Goal: Use online tool/utility

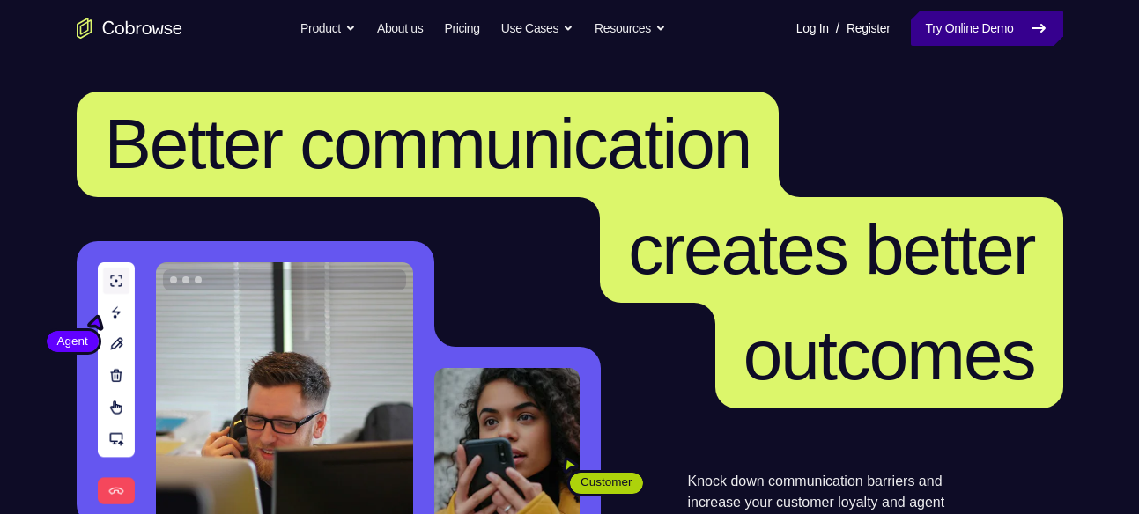
click at [928, 34] on link "Try Online Demo" at bounding box center [987, 28] width 152 height 35
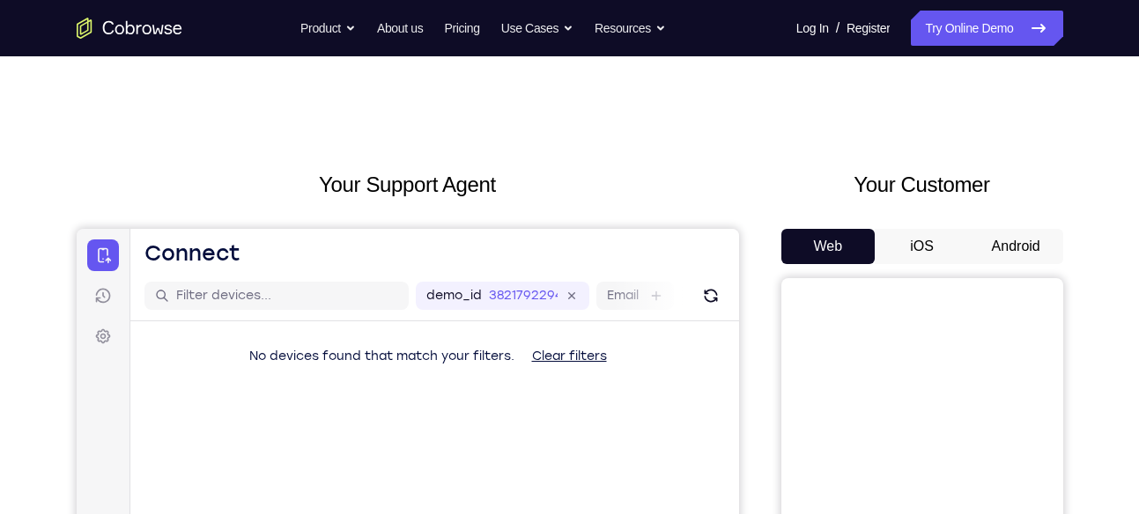
click at [1016, 244] on button "Android" at bounding box center [1016, 246] width 94 height 35
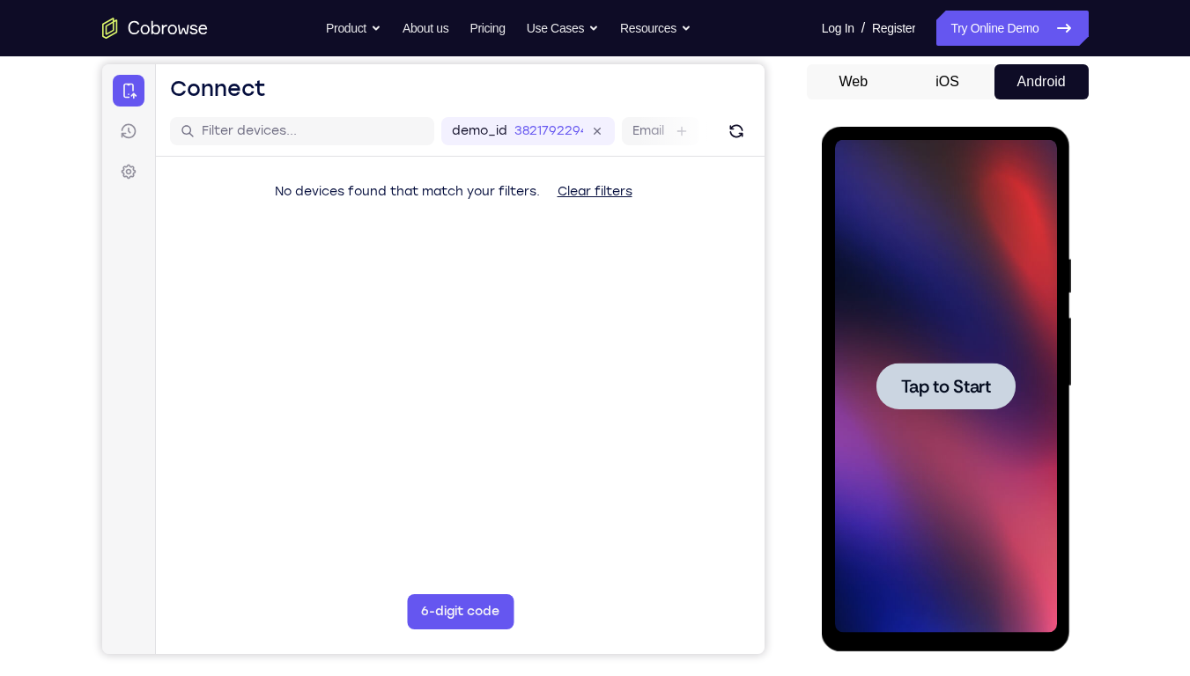
drag, startPoint x: 1620, startPoint y: 324, endPoint x: 942, endPoint y: 425, distance: 685.6
click at [942, 425] on div at bounding box center [946, 386] width 222 height 493
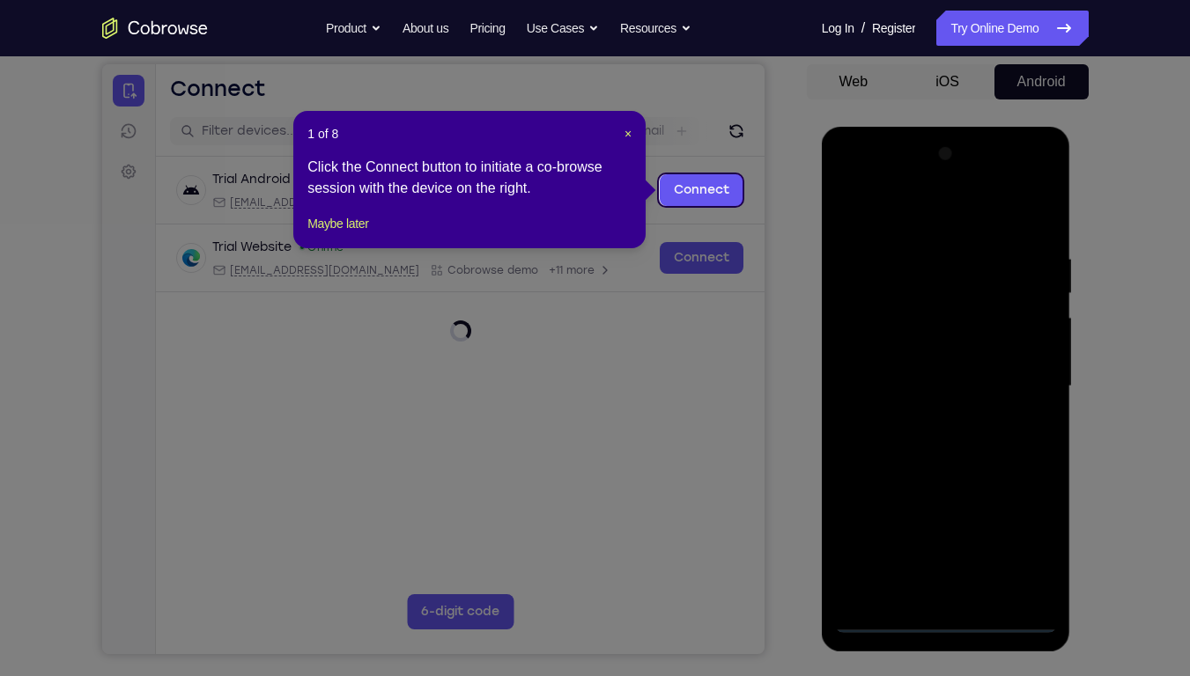
click at [626, 122] on div "1 of 8 × Click the Connect button to initiate a co-browse session with the devi…" at bounding box center [469, 179] width 352 height 137
click at [626, 128] on span "×" at bounding box center [628, 134] width 7 height 14
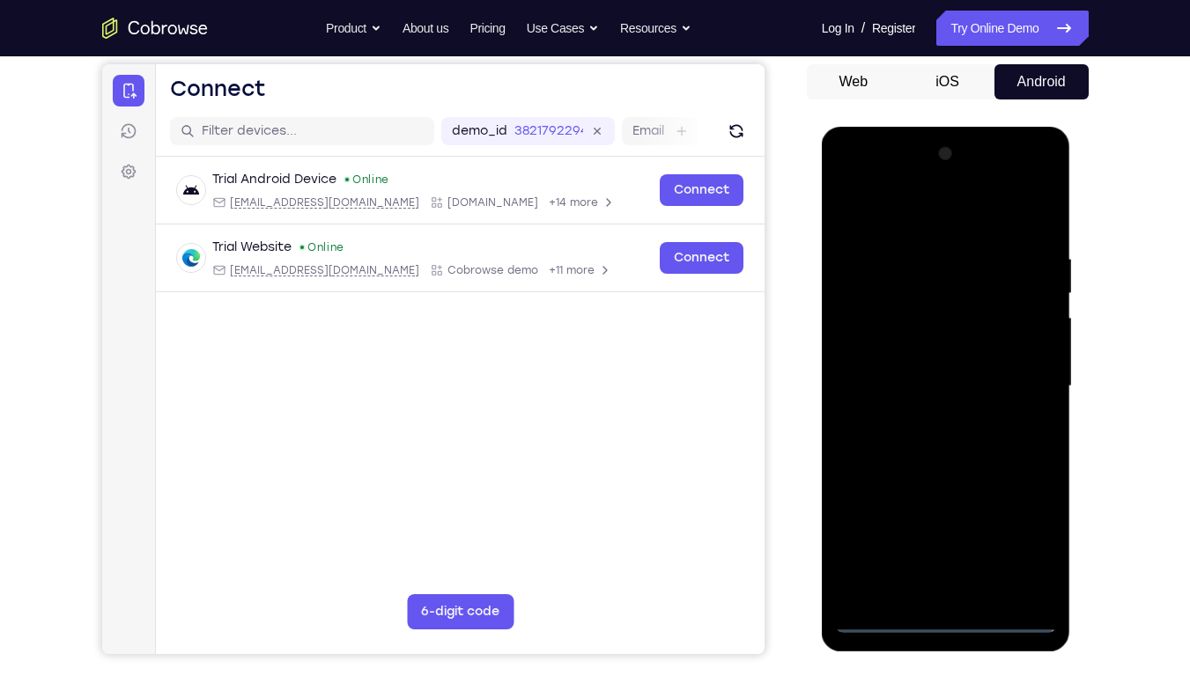
click at [950, 514] on div at bounding box center [946, 386] width 222 height 493
click at [1009, 514] on div at bounding box center [946, 386] width 222 height 493
click at [896, 213] on div at bounding box center [946, 386] width 222 height 493
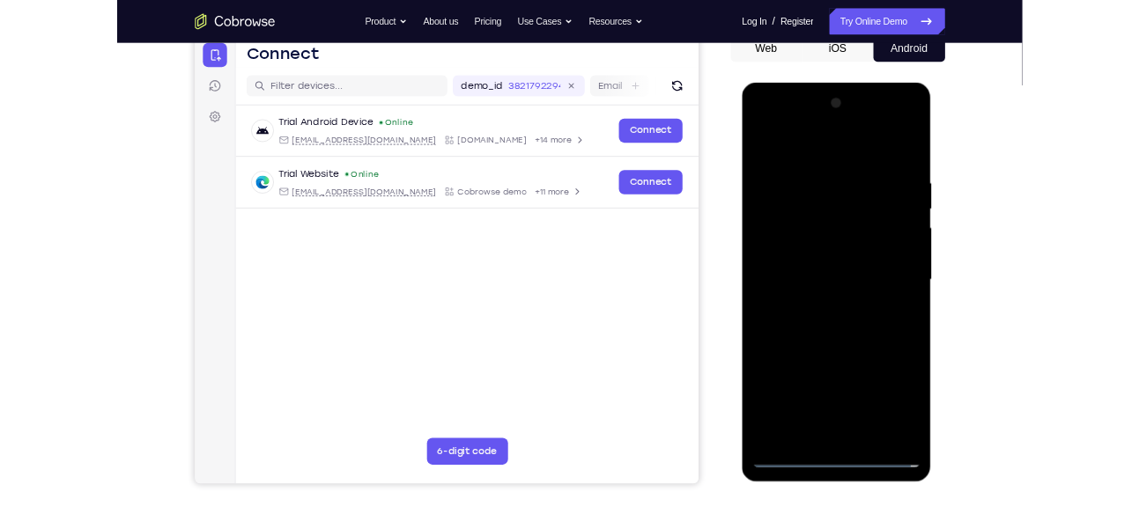
scroll to position [185, 0]
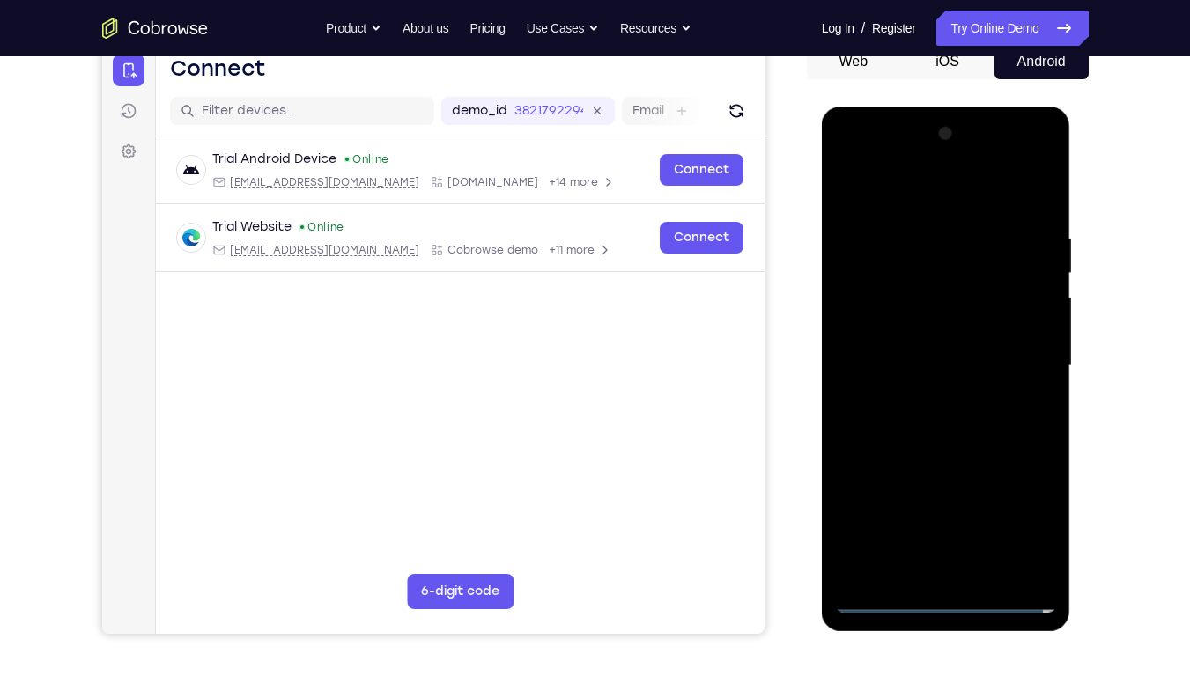
click at [1018, 356] on div at bounding box center [946, 366] width 222 height 493
click at [926, 395] on div at bounding box center [946, 366] width 222 height 493
click at [915, 344] on div at bounding box center [946, 366] width 222 height 493
click at [920, 331] on div at bounding box center [946, 366] width 222 height 493
click at [923, 368] on div at bounding box center [946, 366] width 222 height 493
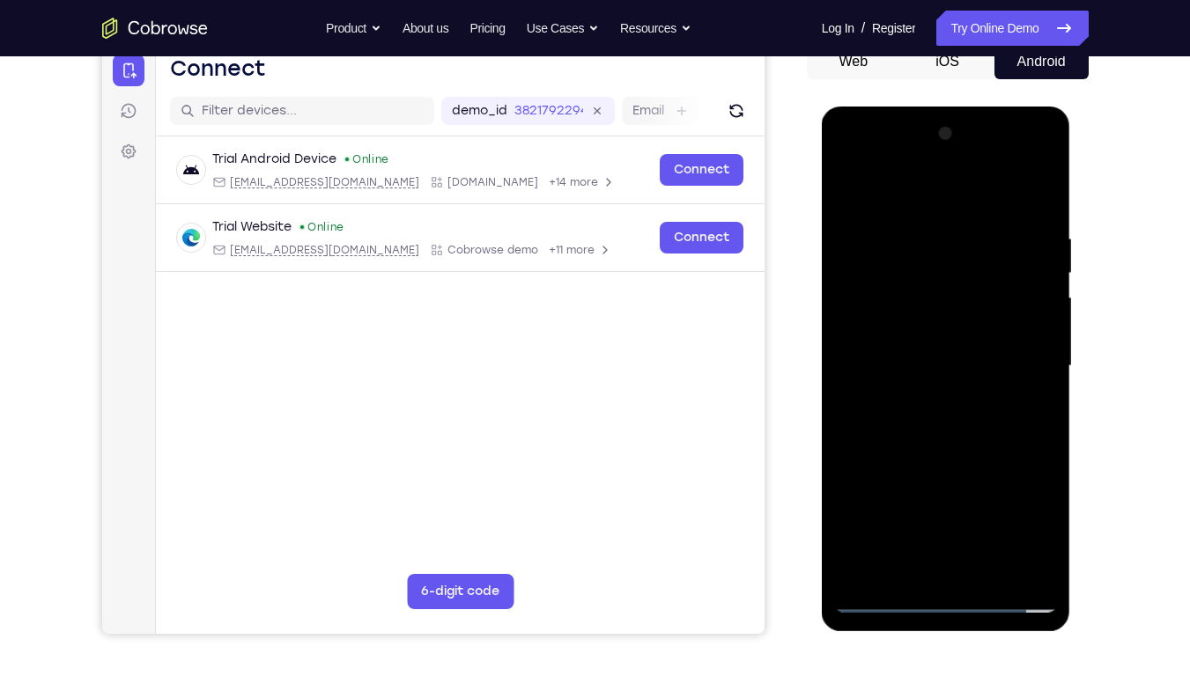
click at [966, 426] on div at bounding box center [946, 366] width 222 height 493
click at [950, 413] on div at bounding box center [946, 366] width 222 height 493
drag, startPoint x: 907, startPoint y: 190, endPoint x: 888, endPoint y: 145, distance: 48.9
click at [888, 145] on div at bounding box center [946, 366] width 222 height 493
click at [957, 438] on div at bounding box center [946, 366] width 222 height 493
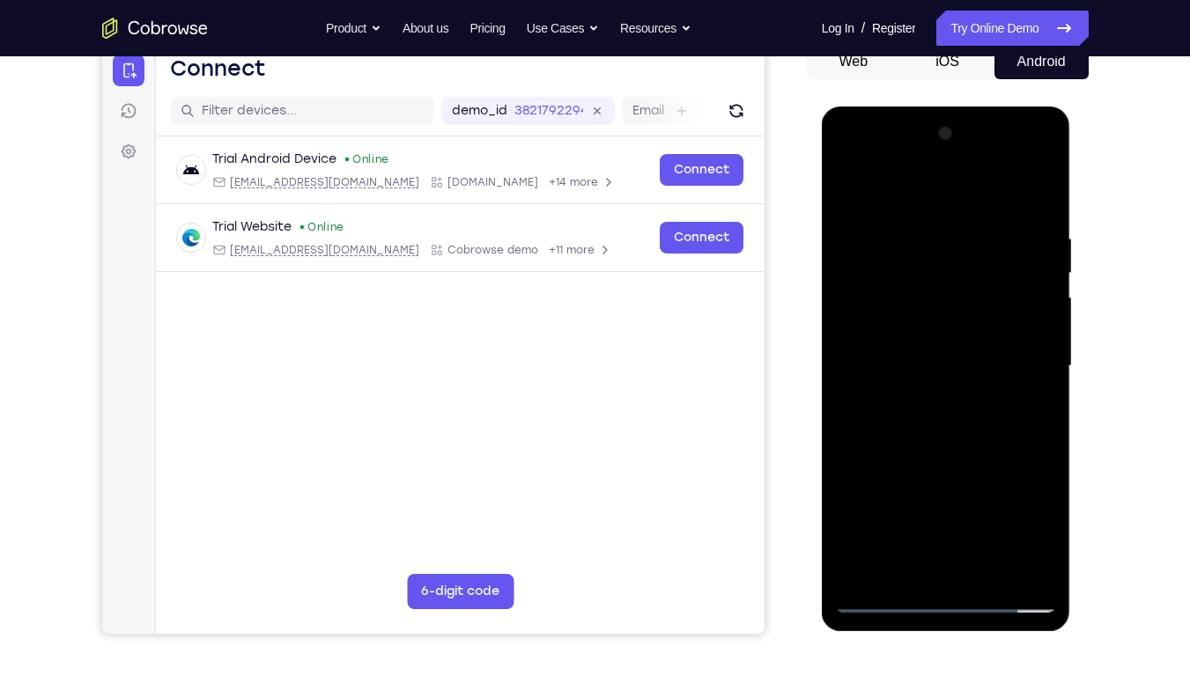
click at [992, 514] on div at bounding box center [946, 366] width 222 height 493
click at [964, 454] on div at bounding box center [946, 366] width 222 height 493
click at [948, 399] on div at bounding box center [946, 366] width 222 height 493
click at [922, 514] on div at bounding box center [946, 366] width 222 height 493
click at [847, 182] on div at bounding box center [946, 366] width 222 height 493
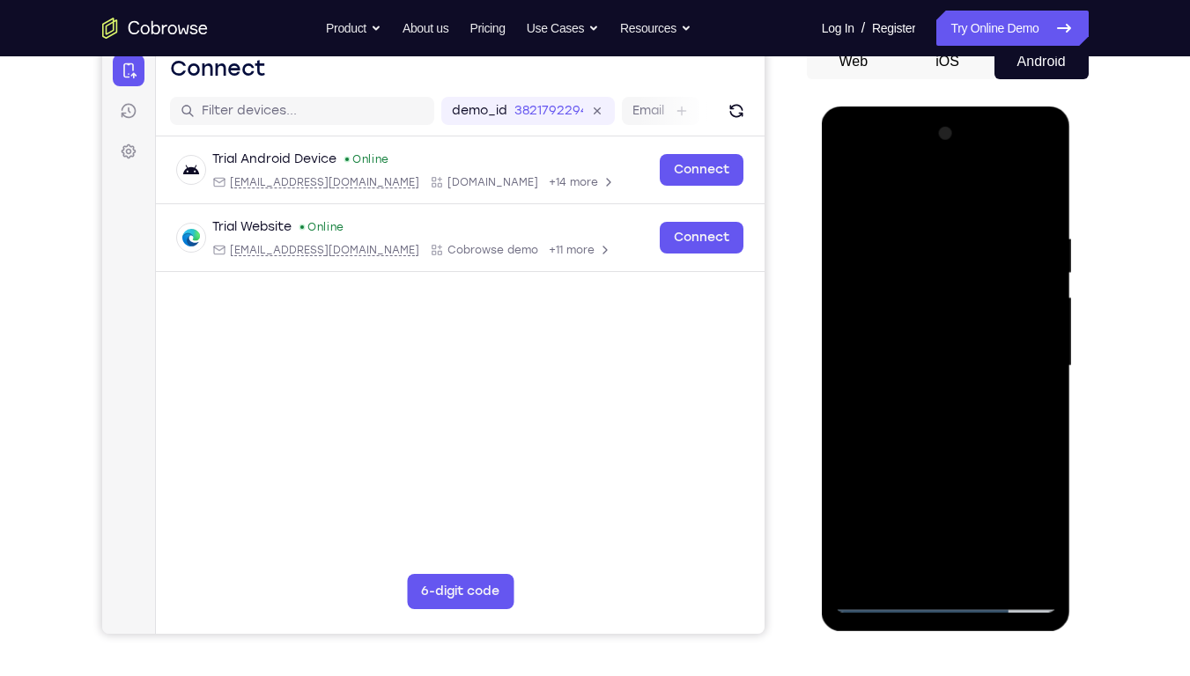
click at [906, 317] on div at bounding box center [946, 366] width 222 height 493
click at [916, 514] on div at bounding box center [946, 366] width 222 height 493
click at [964, 441] on div at bounding box center [946, 366] width 222 height 493
click at [937, 257] on div at bounding box center [946, 366] width 222 height 493
click at [951, 514] on div at bounding box center [946, 366] width 222 height 493
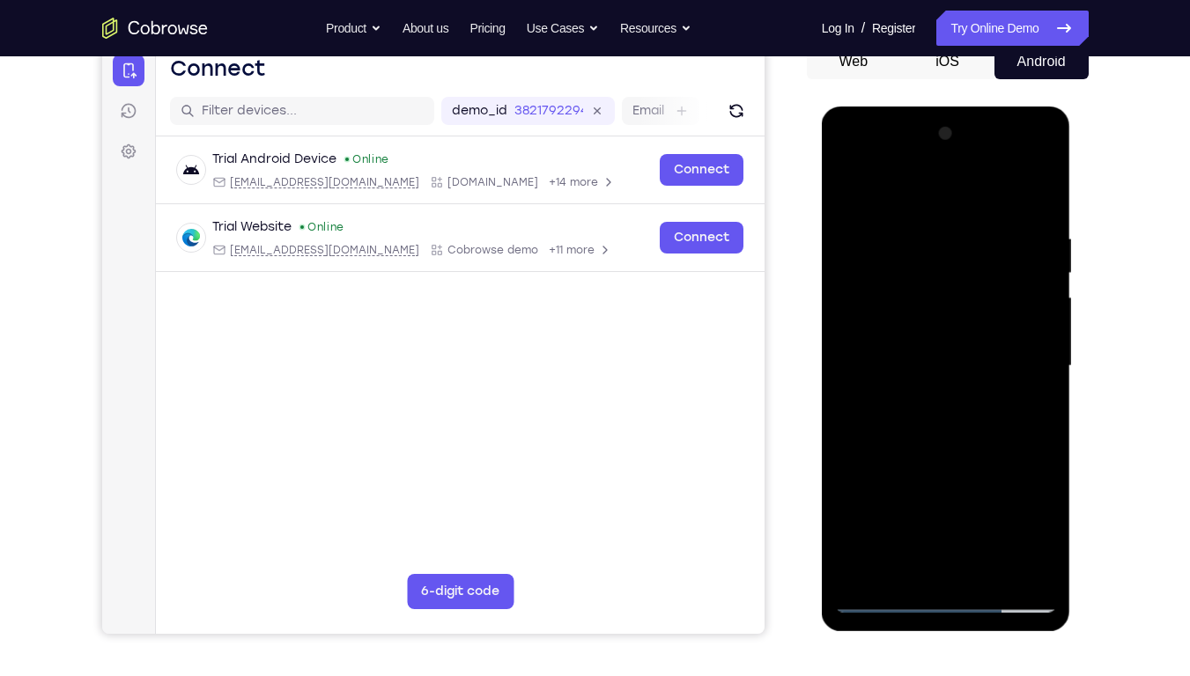
click at [1042, 161] on div at bounding box center [946, 366] width 222 height 493
click at [904, 189] on div at bounding box center [946, 366] width 222 height 493
click at [1018, 514] on div at bounding box center [946, 366] width 222 height 493
click at [1029, 514] on div at bounding box center [946, 366] width 222 height 493
click at [846, 161] on div at bounding box center [946, 366] width 222 height 493
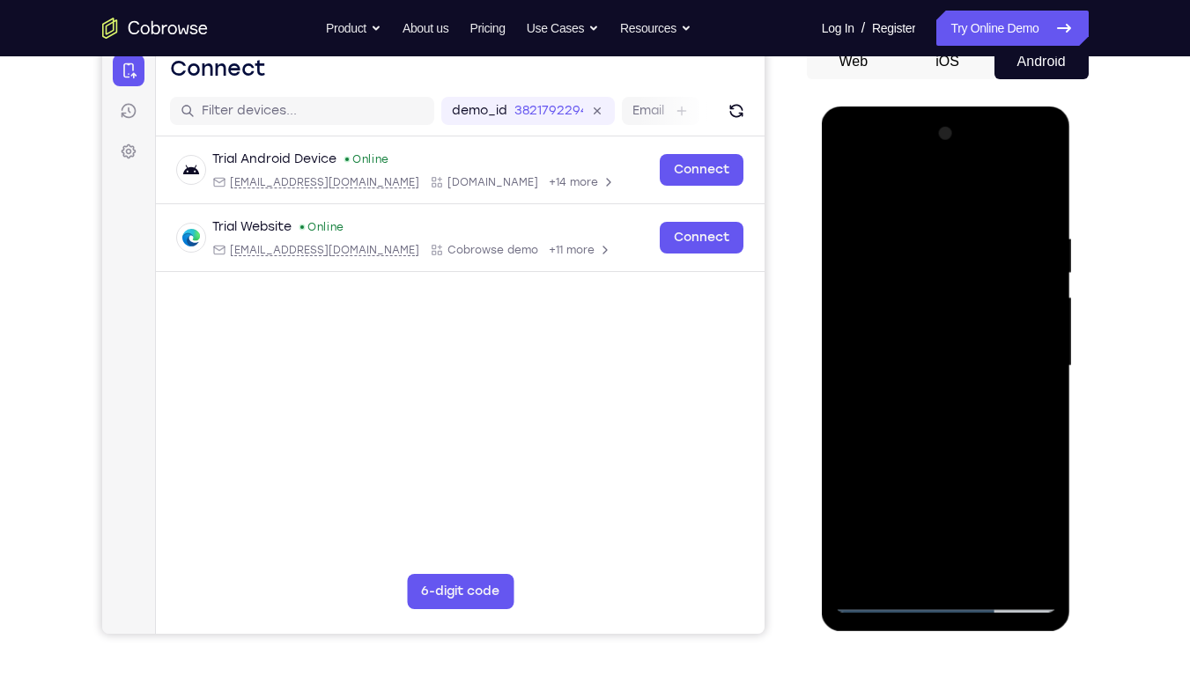
click at [846, 161] on div at bounding box center [946, 366] width 222 height 493
click at [903, 514] on div at bounding box center [946, 366] width 222 height 493
click at [979, 496] on div at bounding box center [946, 366] width 222 height 493
click at [965, 497] on div at bounding box center [946, 366] width 222 height 493
click at [1040, 472] on div at bounding box center [946, 366] width 222 height 493
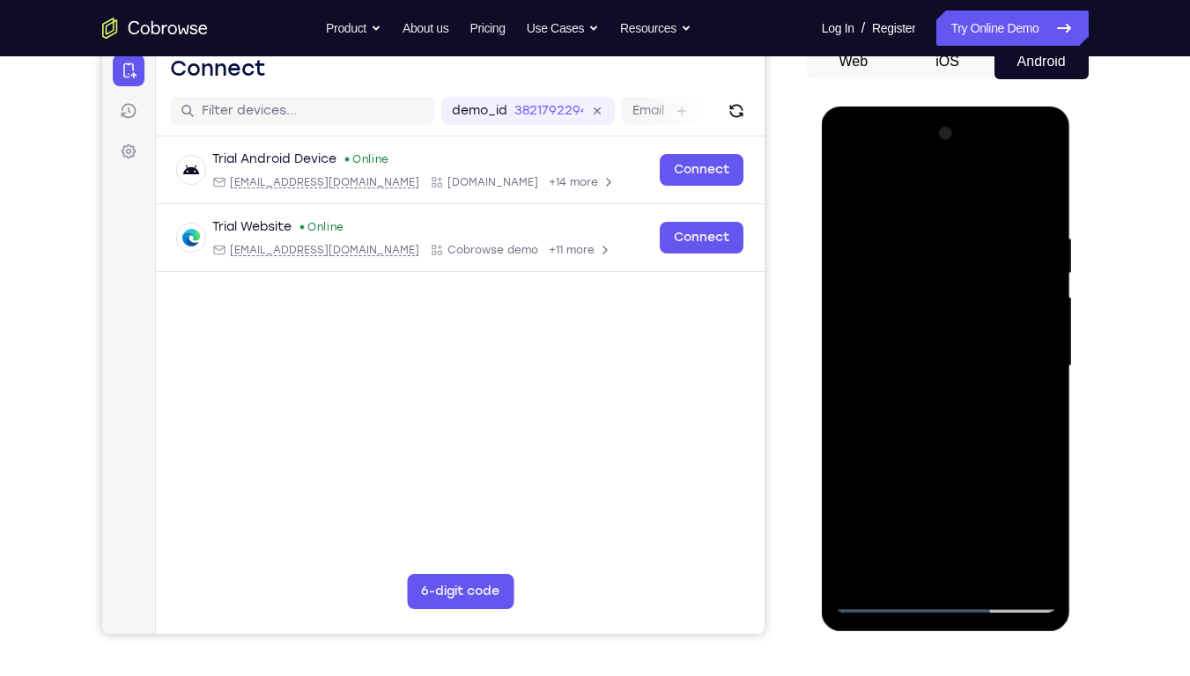
click at [983, 475] on div at bounding box center [946, 366] width 222 height 493
click at [965, 514] on div at bounding box center [946, 366] width 222 height 493
click at [906, 506] on div at bounding box center [946, 366] width 222 height 493
click at [945, 503] on div at bounding box center [946, 366] width 222 height 493
click at [980, 502] on div at bounding box center [946, 366] width 222 height 493
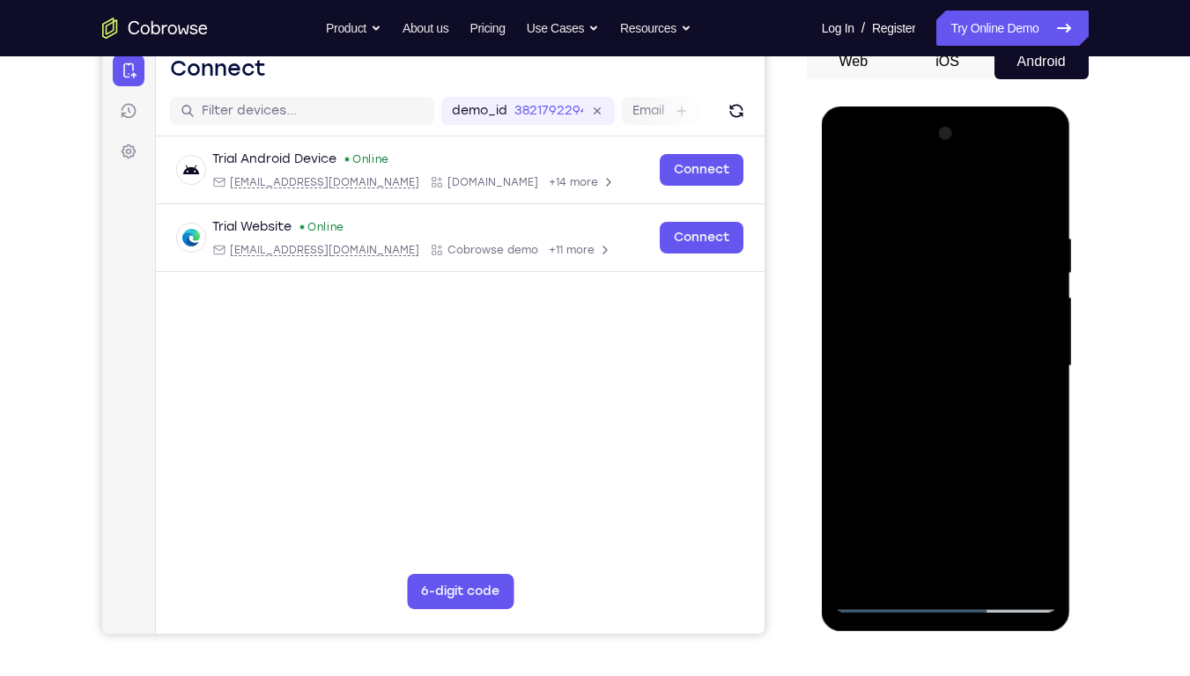
click at [969, 503] on div at bounding box center [946, 366] width 222 height 493
click at [963, 514] on div at bounding box center [946, 366] width 222 height 493
click at [931, 507] on div at bounding box center [946, 366] width 222 height 493
click at [942, 501] on div at bounding box center [946, 366] width 222 height 493
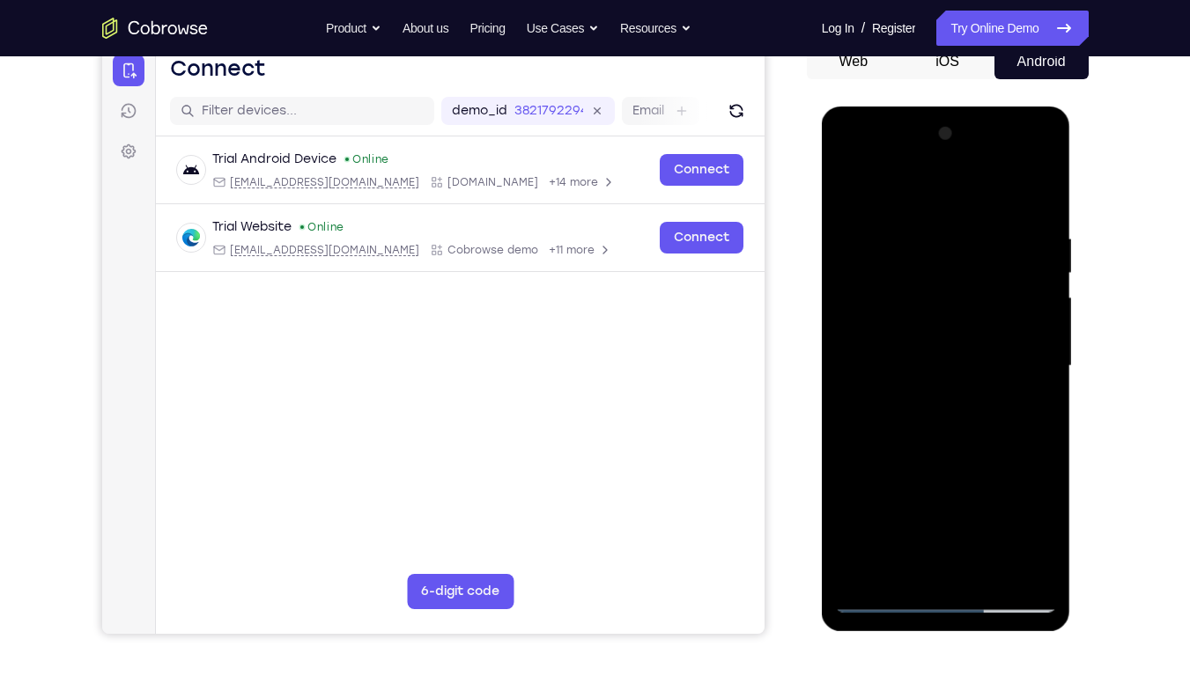
click at [951, 514] on div at bounding box center [946, 366] width 222 height 493
click at [927, 498] on div at bounding box center [946, 366] width 222 height 493
click at [943, 498] on div at bounding box center [946, 366] width 222 height 493
click at [1016, 395] on div at bounding box center [946, 366] width 222 height 493
click at [1010, 443] on div at bounding box center [946, 366] width 222 height 493
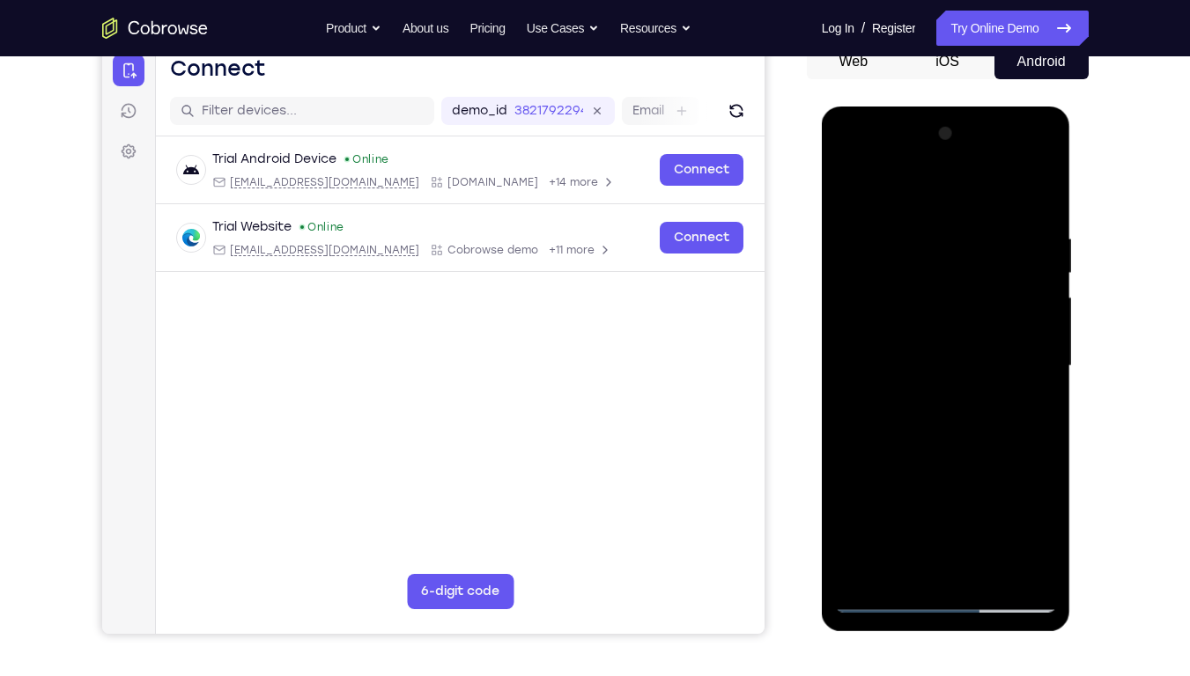
click at [1033, 410] on div at bounding box center [946, 366] width 222 height 493
click at [1000, 503] on div at bounding box center [946, 366] width 222 height 493
click at [1029, 472] on div at bounding box center [946, 366] width 222 height 493
click at [1007, 496] on div at bounding box center [946, 366] width 222 height 493
click at [1018, 514] on div at bounding box center [946, 366] width 222 height 493
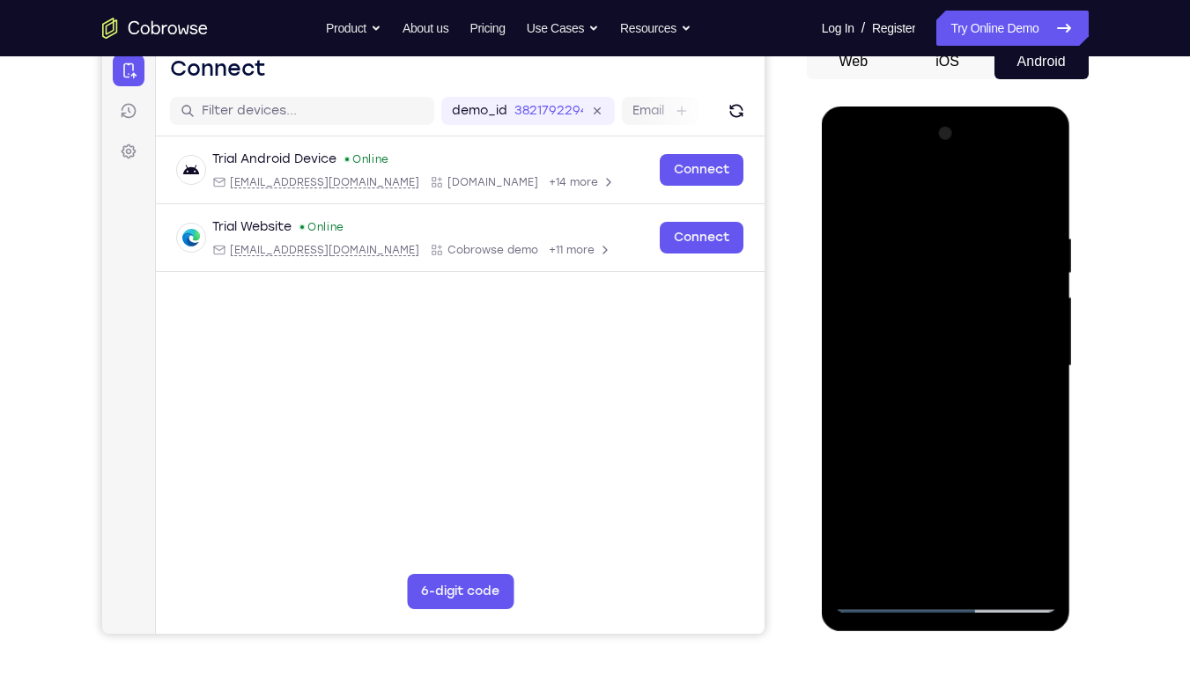
click at [966, 514] on div at bounding box center [946, 366] width 222 height 493
click at [965, 514] on div at bounding box center [946, 366] width 222 height 493
click at [949, 506] on div at bounding box center [946, 366] width 222 height 493
click at [982, 507] on div at bounding box center [946, 366] width 222 height 493
click at [961, 506] on div at bounding box center [946, 366] width 222 height 493
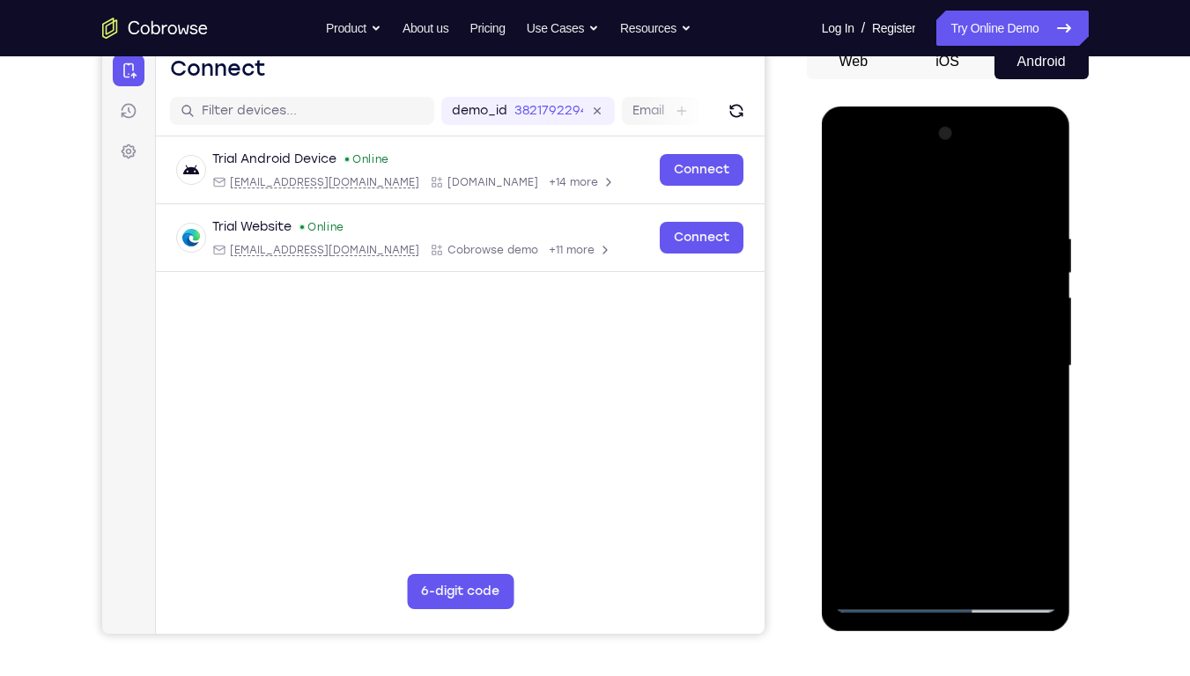
click at [974, 514] on div at bounding box center [946, 366] width 222 height 493
click at [965, 472] on div at bounding box center [946, 366] width 222 height 493
click at [1002, 496] on div at bounding box center [946, 366] width 222 height 493
click at [927, 508] on div at bounding box center [946, 366] width 222 height 493
click at [961, 503] on div at bounding box center [946, 366] width 222 height 493
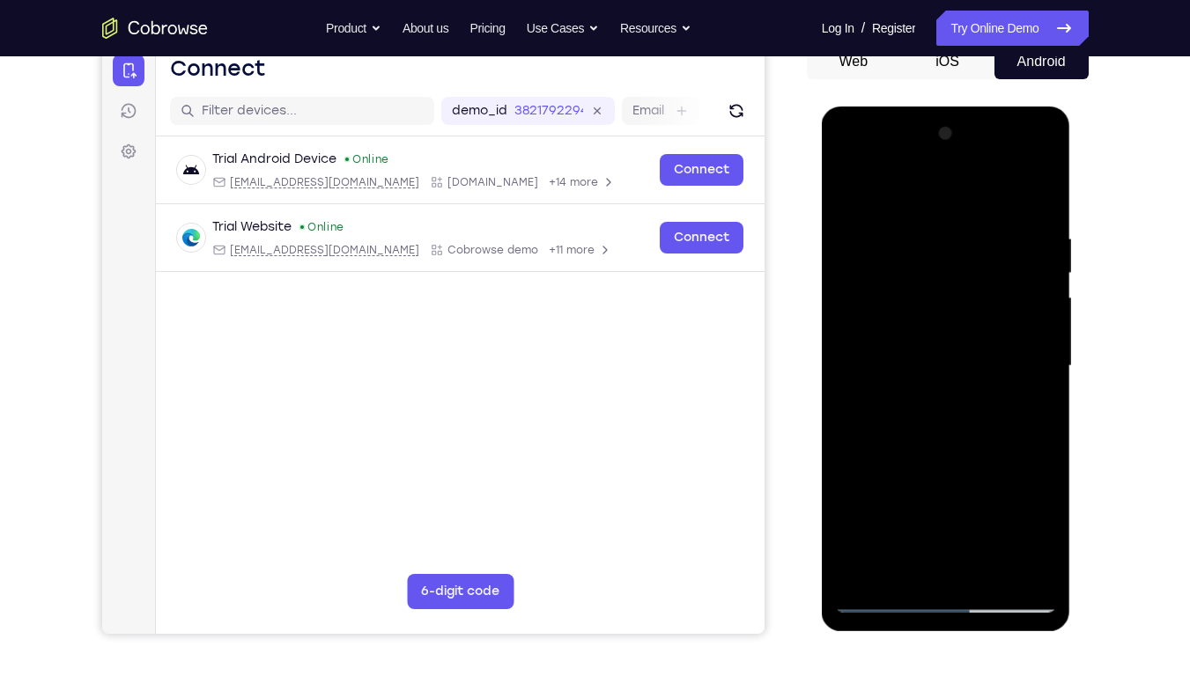
click at [965, 514] on div at bounding box center [946, 366] width 222 height 493
click at [943, 514] on div at bounding box center [946, 366] width 222 height 493
click at [1040, 514] on div at bounding box center [946, 366] width 222 height 493
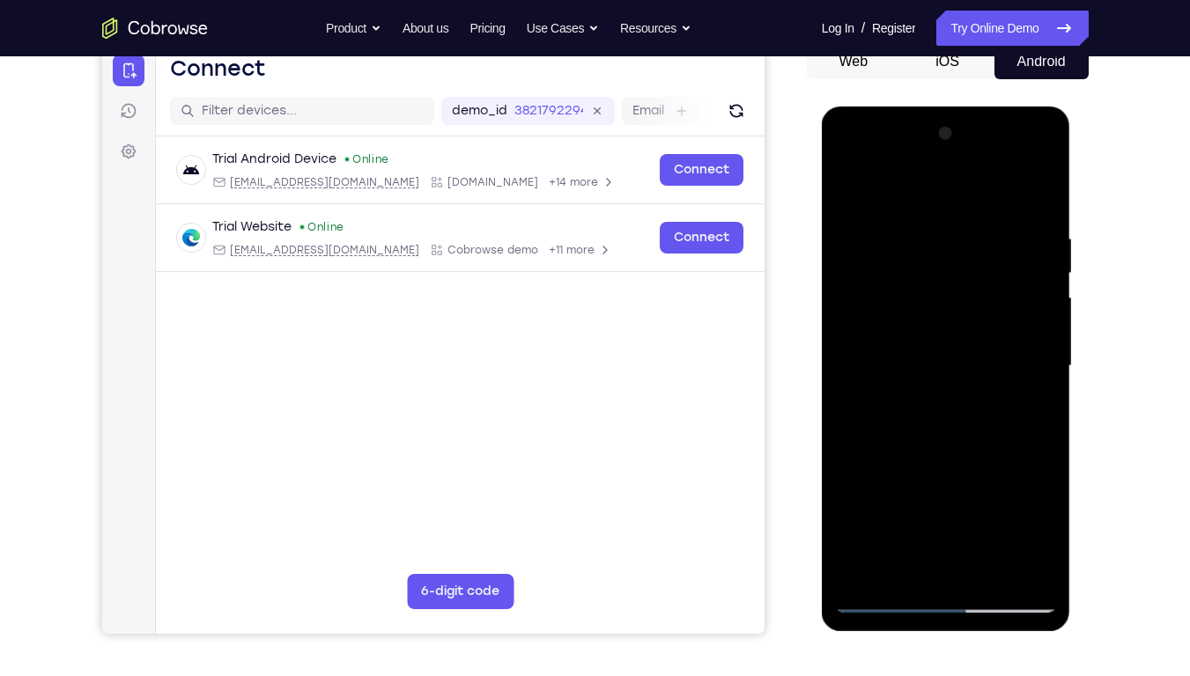
click at [967, 504] on div at bounding box center [946, 366] width 222 height 493
click at [967, 514] on div at bounding box center [946, 366] width 222 height 493
click at [961, 514] on div at bounding box center [946, 366] width 222 height 493
click at [950, 514] on div at bounding box center [946, 366] width 222 height 493
click at [945, 502] on div at bounding box center [946, 366] width 222 height 493
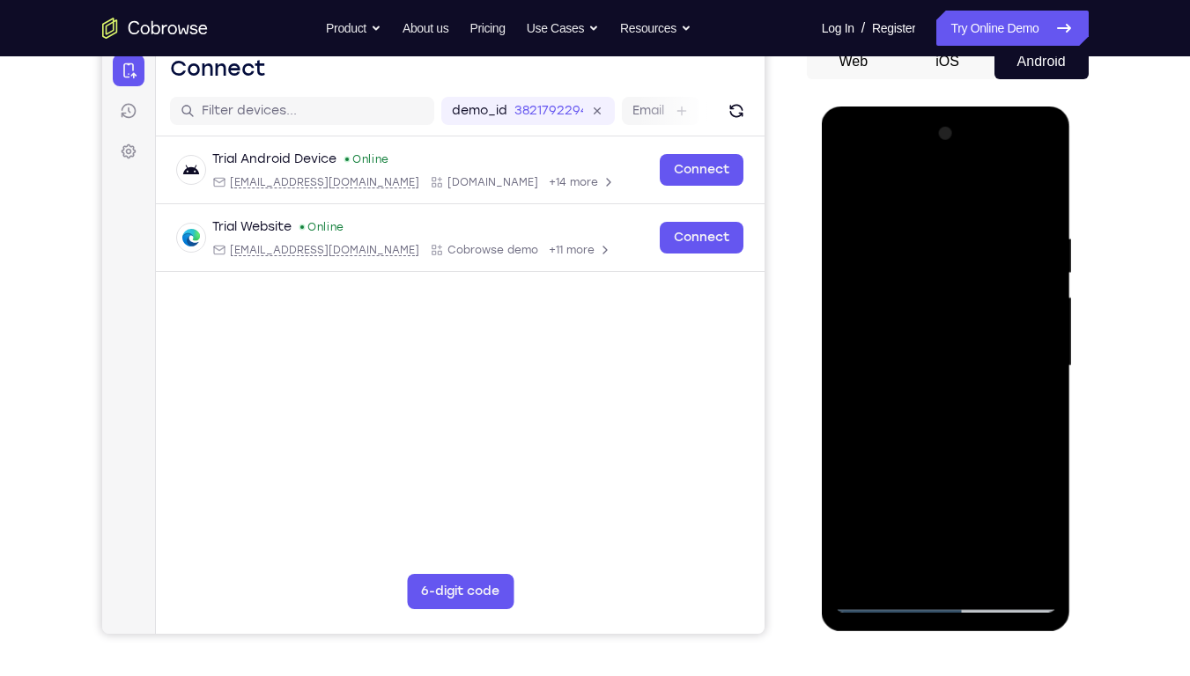
click at [885, 501] on div at bounding box center [946, 366] width 222 height 493
click at [1016, 405] on div at bounding box center [946, 366] width 222 height 493
click at [1027, 403] on div at bounding box center [946, 366] width 222 height 493
click at [854, 185] on div at bounding box center [946, 366] width 222 height 493
click at [850, 183] on div at bounding box center [946, 366] width 222 height 493
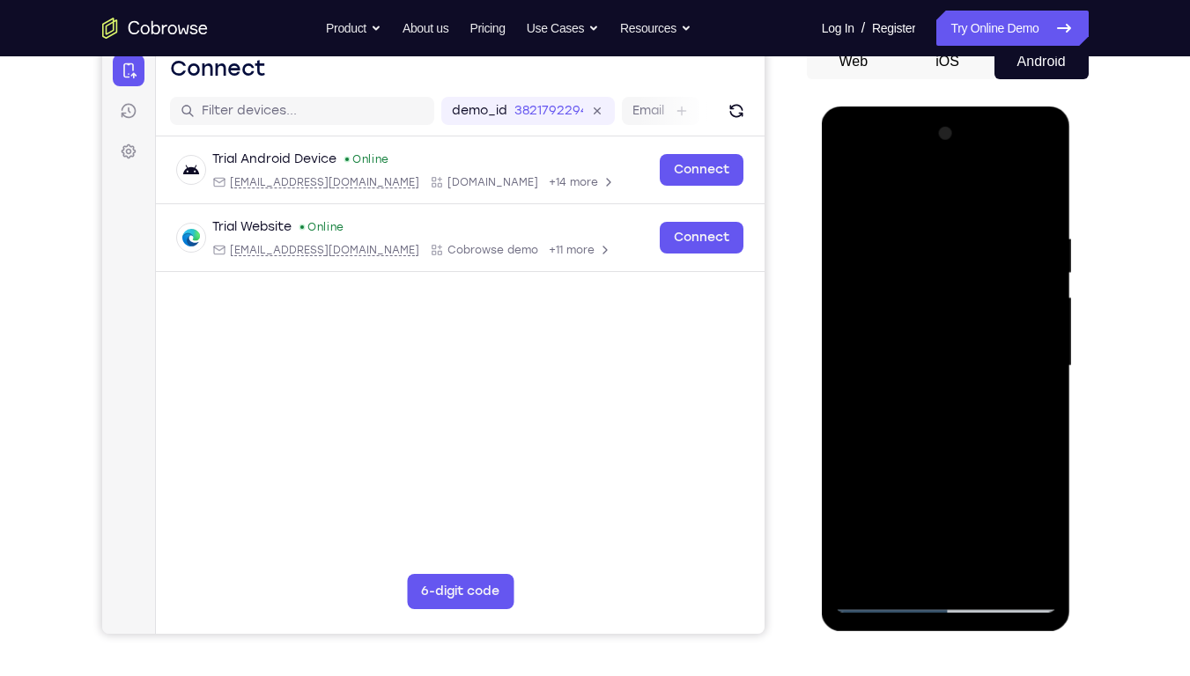
click at [1049, 186] on div at bounding box center [946, 366] width 222 height 493
click at [848, 185] on div at bounding box center [946, 366] width 222 height 493
click at [914, 228] on div at bounding box center [946, 366] width 222 height 493
drag, startPoint x: 1001, startPoint y: 386, endPoint x: 813, endPoint y: 432, distance: 193.3
click at [822, 432] on html "Online web based iOS Simulators and Android Emulators. Run iPhone, iPad, Mobile…" at bounding box center [947, 371] width 251 height 529
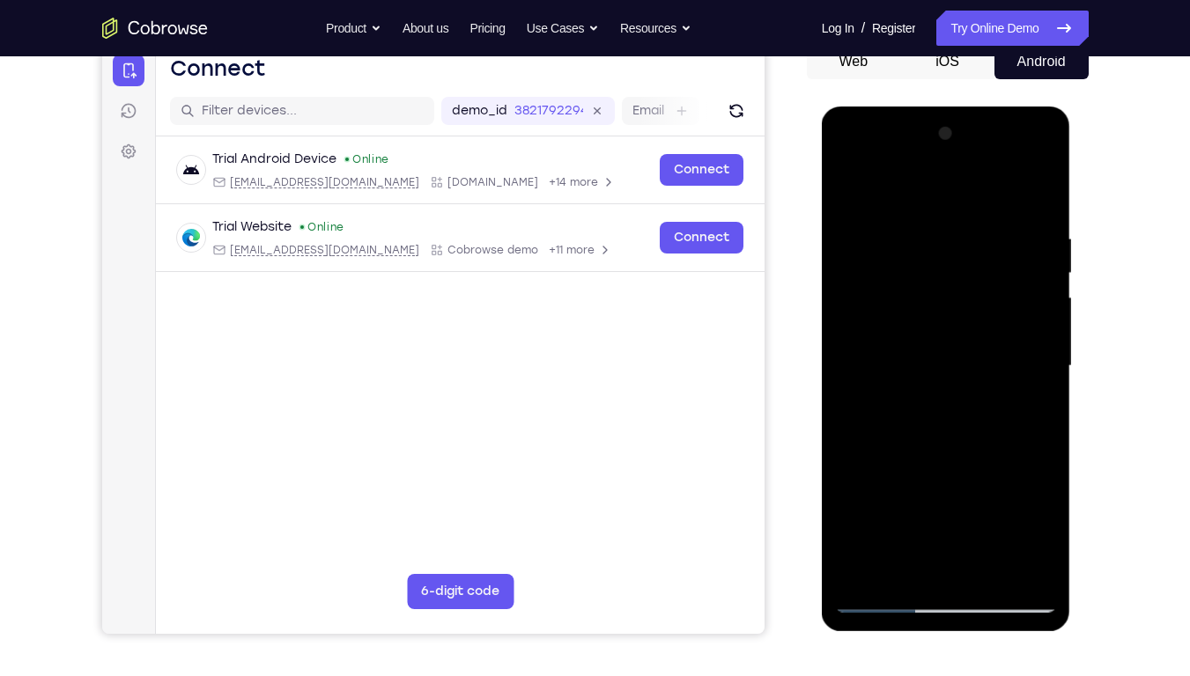
click at [1033, 192] on div at bounding box center [946, 366] width 222 height 493
click at [869, 514] on div at bounding box center [946, 366] width 222 height 493
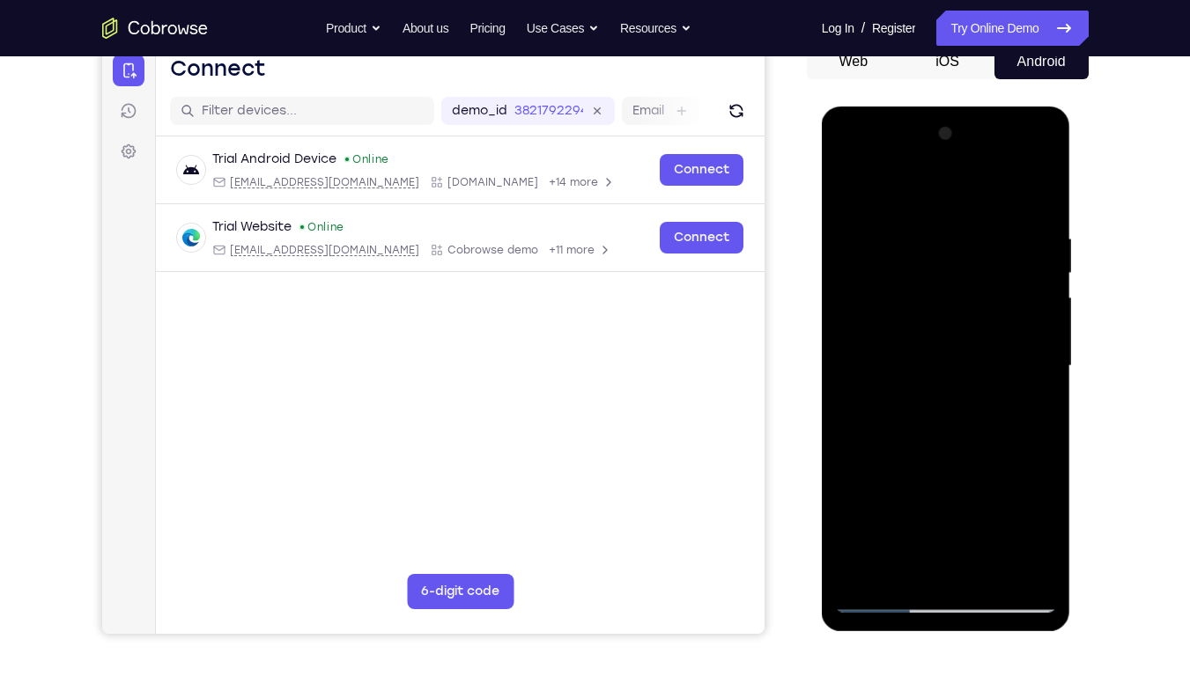
drag, startPoint x: 943, startPoint y: 491, endPoint x: 996, endPoint y: 208, distance: 287.6
drag, startPoint x: 174, startPoint y: 101, endPoint x: 1111, endPoint y: 471, distance: 1006.8
click at [1111, 471] on div "Your Support Agent Your Customer Web iOS Android Next Steps We’d be happy to gi…" at bounding box center [595, 452] width 1127 height 1162
drag, startPoint x: 953, startPoint y: 459, endPoint x: 961, endPoint y: 281, distance: 178.1
click at [961, 281] on div at bounding box center [946, 366] width 222 height 493
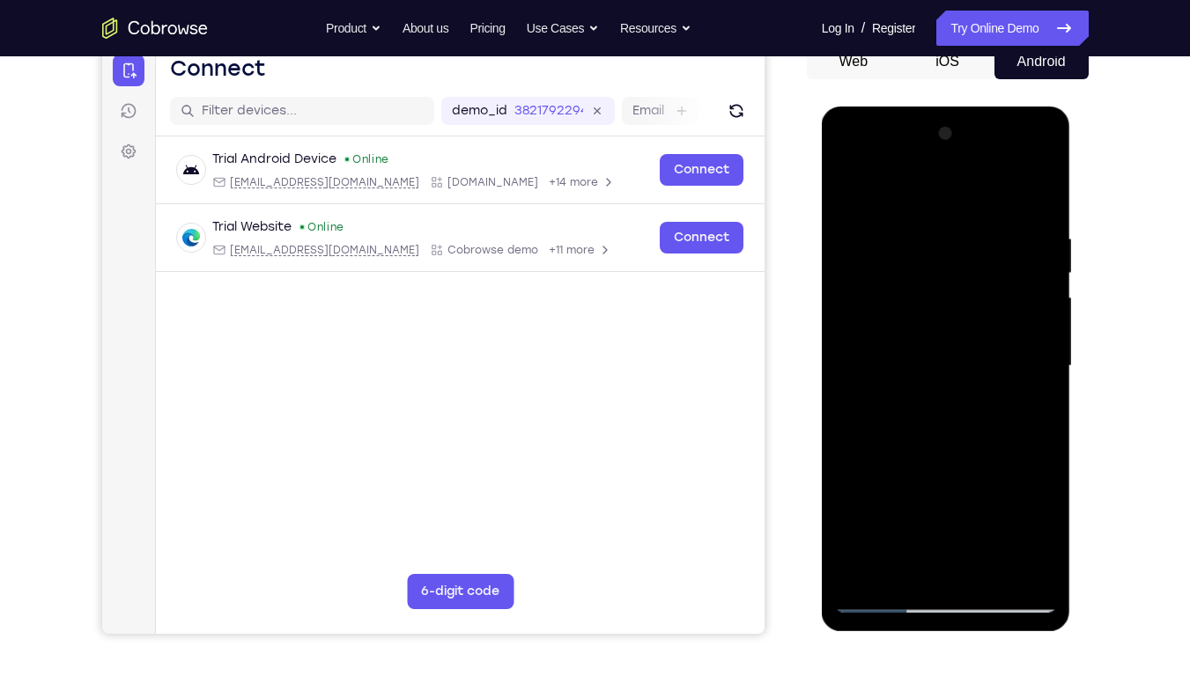
drag, startPoint x: 951, startPoint y: 471, endPoint x: 974, endPoint y: 252, distance: 220.5
click at [974, 252] on div at bounding box center [946, 366] width 222 height 493
drag, startPoint x: 933, startPoint y: 465, endPoint x: 972, endPoint y: 247, distance: 222.0
click at [972, 247] on div at bounding box center [946, 366] width 222 height 493
drag, startPoint x: 949, startPoint y: 448, endPoint x: 998, endPoint y: 158, distance: 294.8
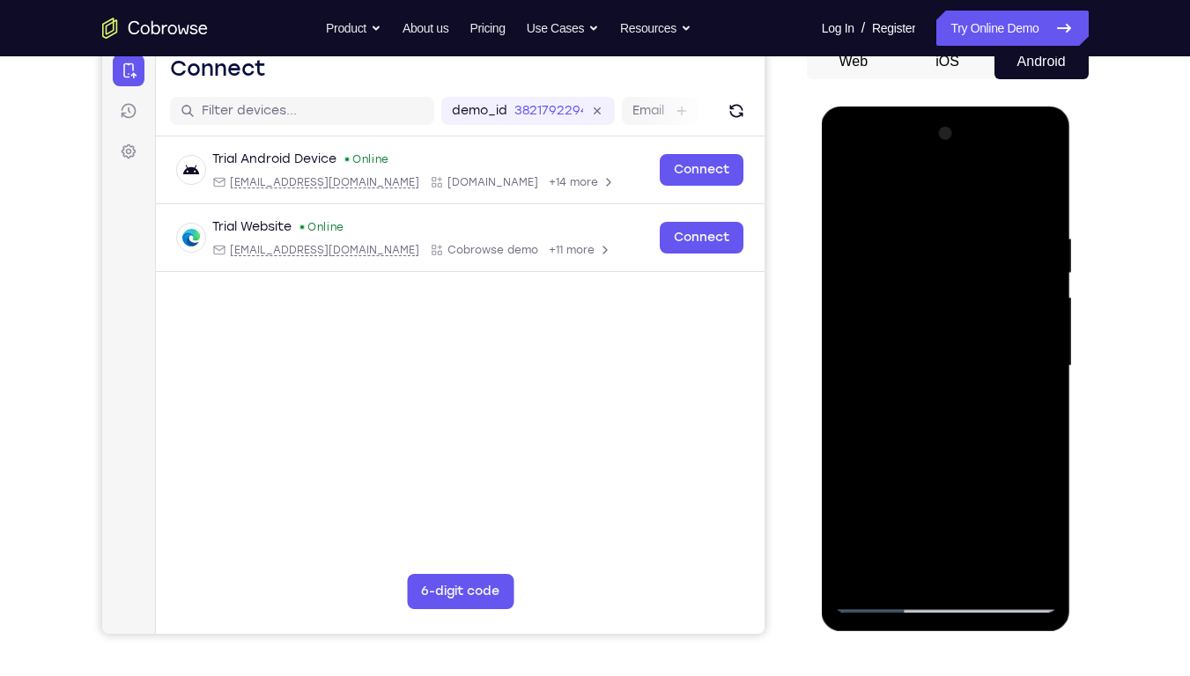
click at [998, 158] on div at bounding box center [946, 366] width 222 height 493
drag, startPoint x: 943, startPoint y: 529, endPoint x: 1028, endPoint y: 197, distance: 342.0
click at [1028, 197] on div at bounding box center [946, 366] width 222 height 493
drag, startPoint x: 935, startPoint y: 411, endPoint x: 973, endPoint y: 290, distance: 127.6
click at [973, 290] on div at bounding box center [946, 366] width 222 height 493
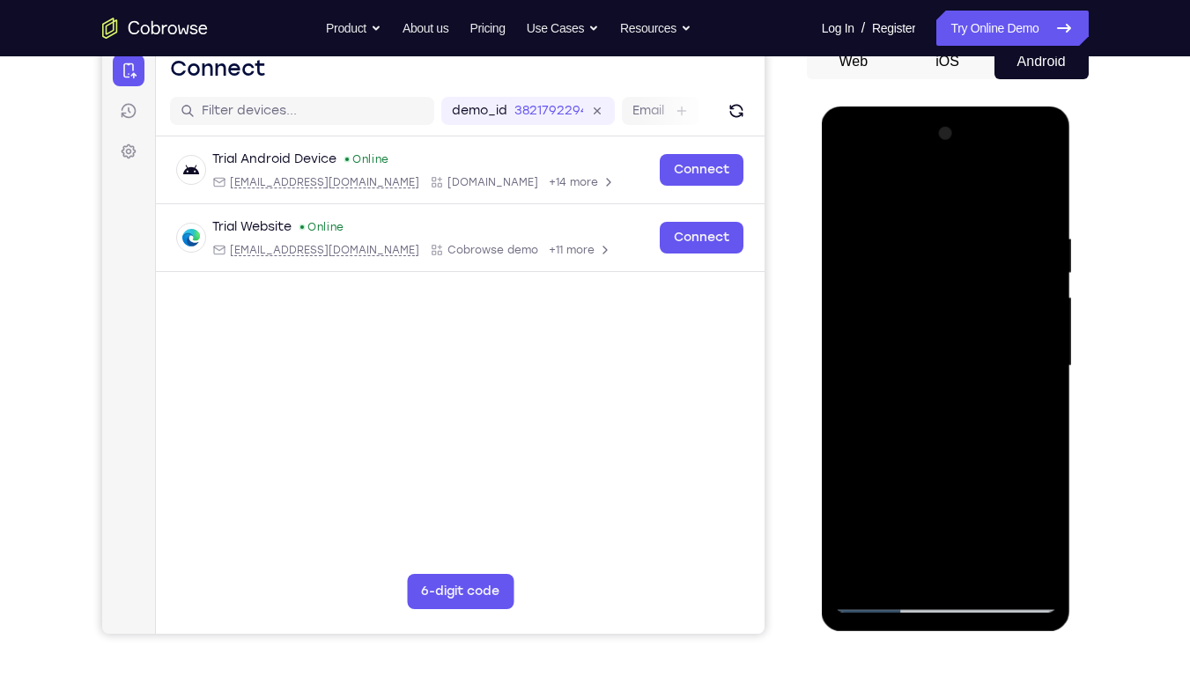
click at [1031, 514] on div at bounding box center [946, 366] width 222 height 493
click at [867, 514] on div at bounding box center [946, 366] width 222 height 493
drag, startPoint x: 955, startPoint y: 462, endPoint x: 974, endPoint y: 106, distance: 356.4
click at [974, 107] on html "Online web based iOS Simulators and Android Emulators. Run iPhone, iPad, Mobile…" at bounding box center [947, 371] width 251 height 529
drag, startPoint x: 950, startPoint y: 440, endPoint x: 950, endPoint y: 205, distance: 235.2
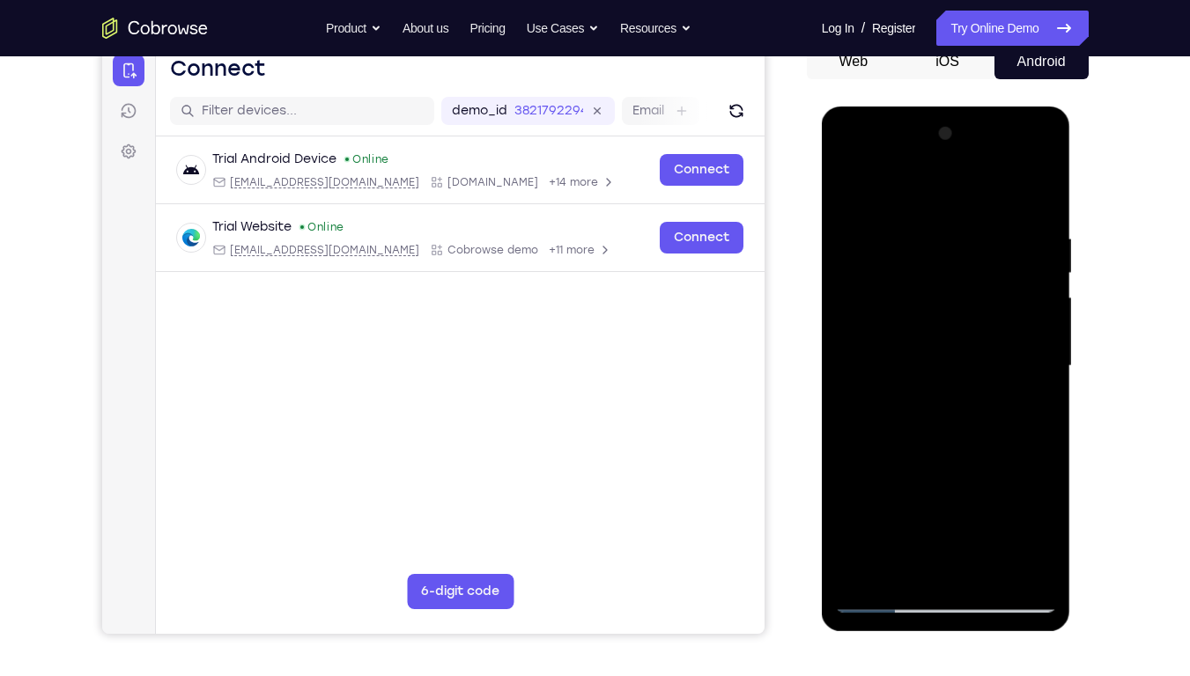
click at [950, 205] on div at bounding box center [946, 366] width 222 height 493
drag, startPoint x: 930, startPoint y: 496, endPoint x: 931, endPoint y: 223, distance: 273.1
click at [931, 223] on div at bounding box center [946, 366] width 222 height 493
drag, startPoint x: 912, startPoint y: 476, endPoint x: 941, endPoint y: 257, distance: 220.4
click at [941, 257] on div at bounding box center [946, 366] width 222 height 493
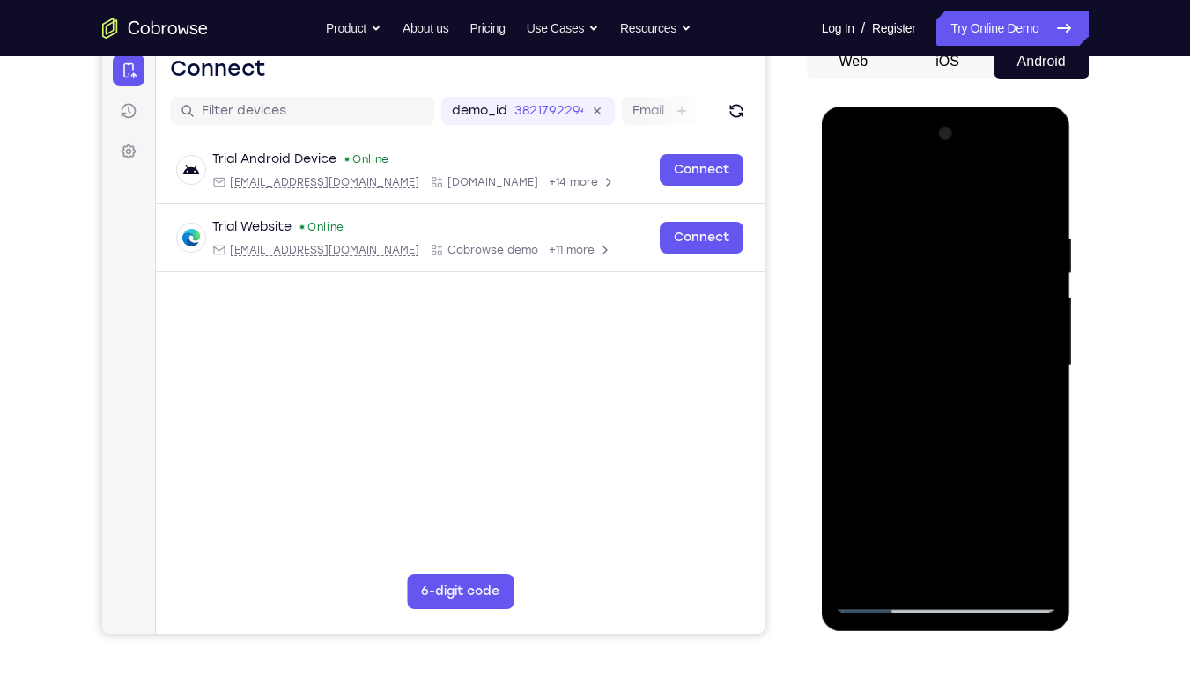
drag, startPoint x: 940, startPoint y: 407, endPoint x: 971, endPoint y: 142, distance: 266.9
click at [971, 142] on div at bounding box center [946, 366] width 222 height 493
drag, startPoint x: 933, startPoint y: 450, endPoint x: 971, endPoint y: 279, distance: 175.0
click at [971, 279] on div at bounding box center [946, 366] width 222 height 493
click at [1043, 375] on div at bounding box center [946, 366] width 222 height 493
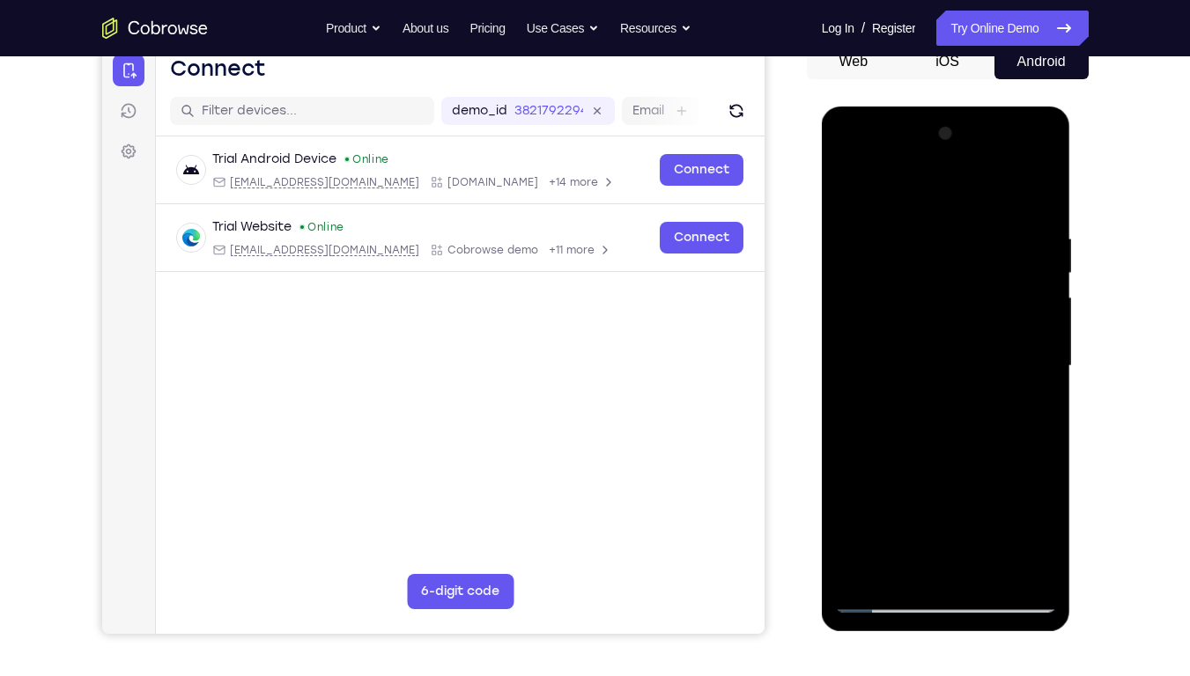
click at [1043, 375] on div at bounding box center [946, 366] width 222 height 493
click at [1043, 372] on div at bounding box center [946, 366] width 222 height 493
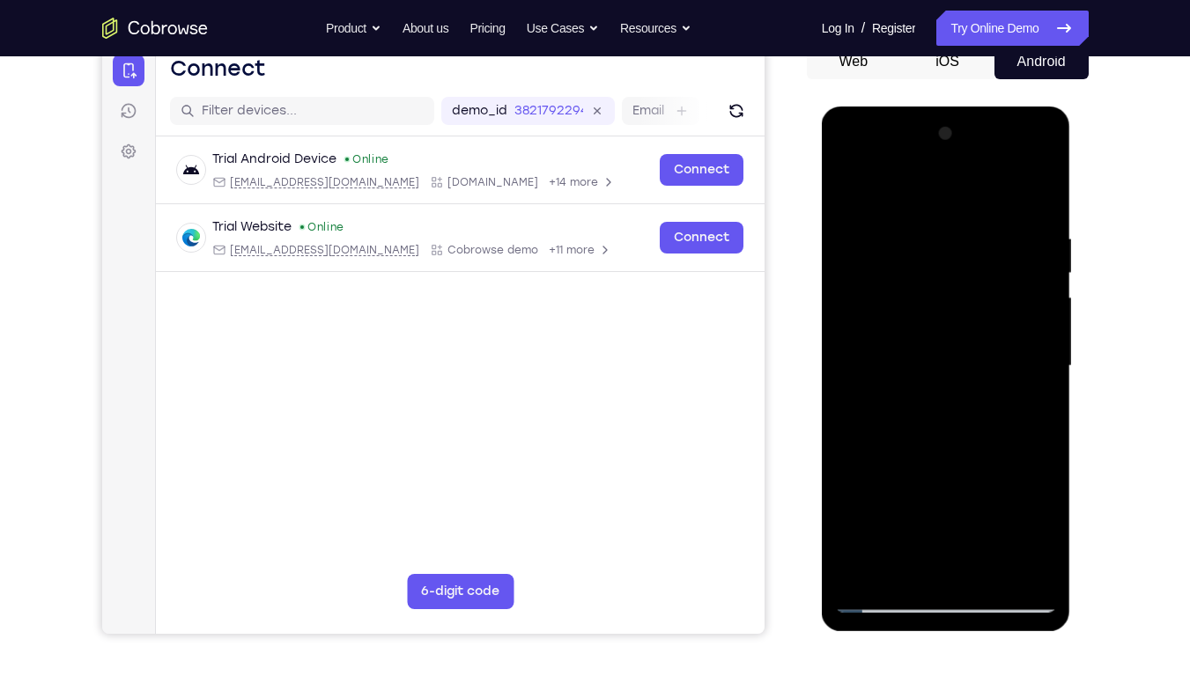
click at [1043, 372] on div at bounding box center [946, 366] width 222 height 493
drag, startPoint x: 944, startPoint y: 496, endPoint x: 950, endPoint y: 255, distance: 241.4
click at [950, 255] on div at bounding box center [946, 366] width 222 height 493
drag, startPoint x: 928, startPoint y: 447, endPoint x: 931, endPoint y: 198, distance: 248.4
click at [931, 198] on div at bounding box center [946, 366] width 222 height 493
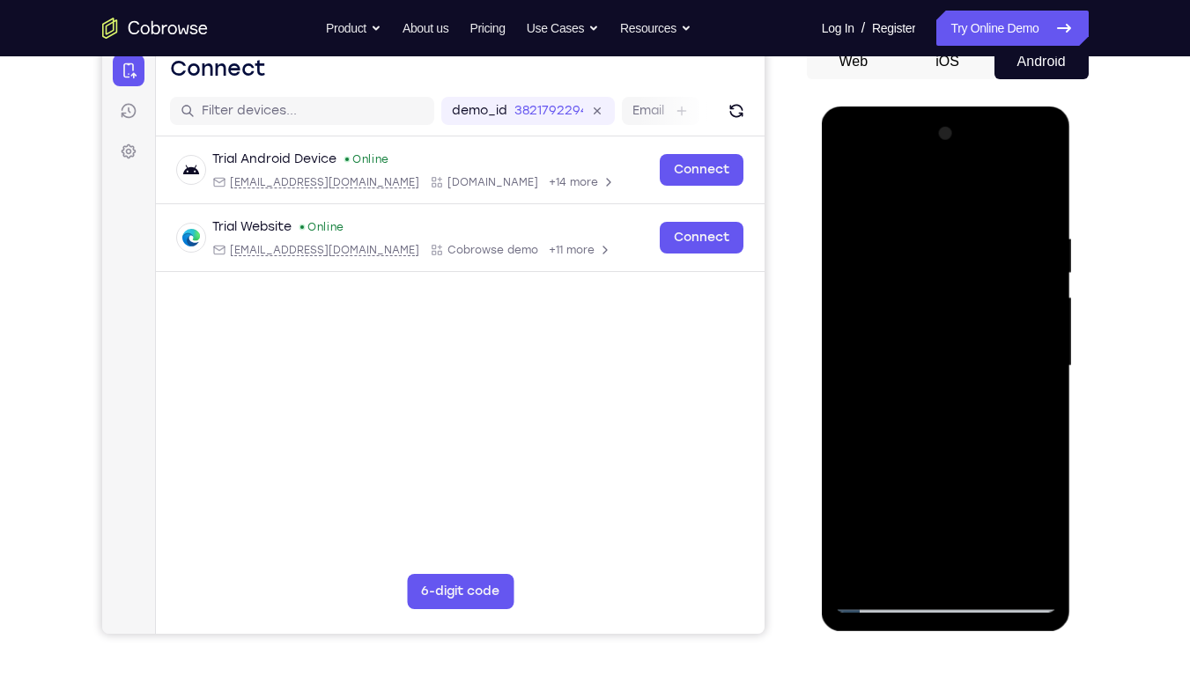
drag, startPoint x: 919, startPoint y: 482, endPoint x: 907, endPoint y: 266, distance: 216.1
click at [907, 266] on div at bounding box center [946, 366] width 222 height 493
drag, startPoint x: 955, startPoint y: 510, endPoint x: 981, endPoint y: 303, distance: 208.7
click at [981, 303] on div at bounding box center [946, 366] width 222 height 493
drag, startPoint x: 972, startPoint y: 437, endPoint x: 1009, endPoint y: 112, distance: 327.0
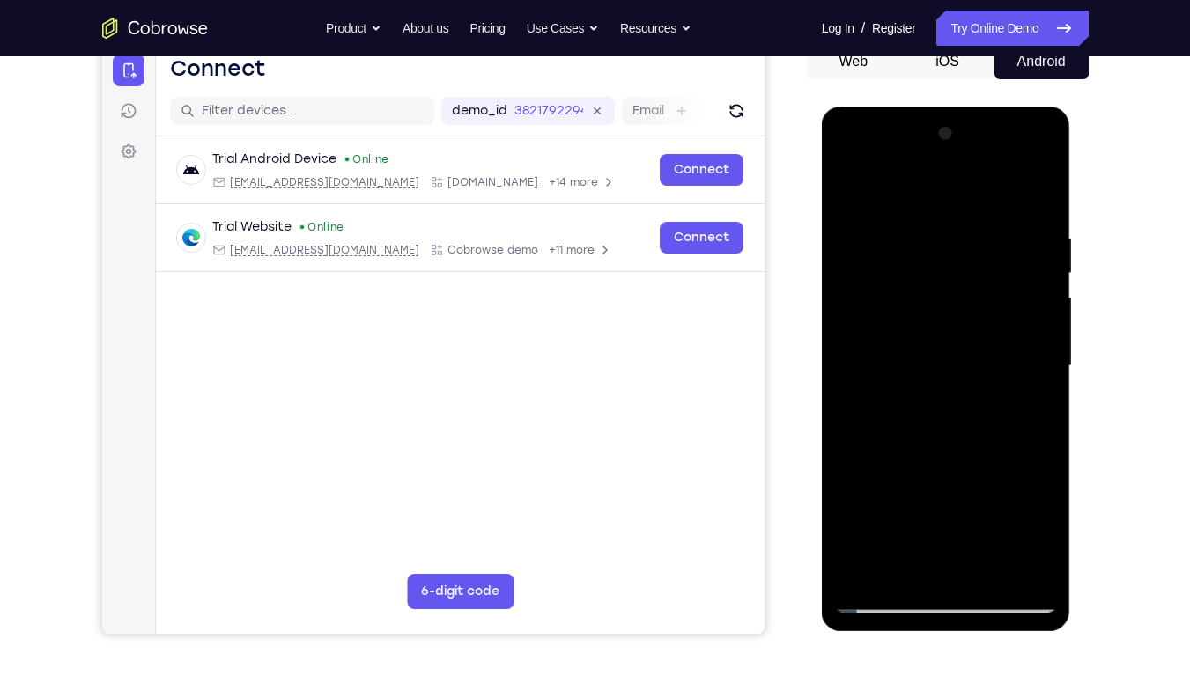
click at [1009, 112] on div at bounding box center [946, 369] width 249 height 525
drag, startPoint x: 976, startPoint y: 418, endPoint x: 999, endPoint y: 221, distance: 198.6
click at [999, 221] on div at bounding box center [946, 366] width 222 height 493
drag, startPoint x: 968, startPoint y: 499, endPoint x: 978, endPoint y: 393, distance: 106.1
click at [978, 393] on div at bounding box center [946, 366] width 222 height 493
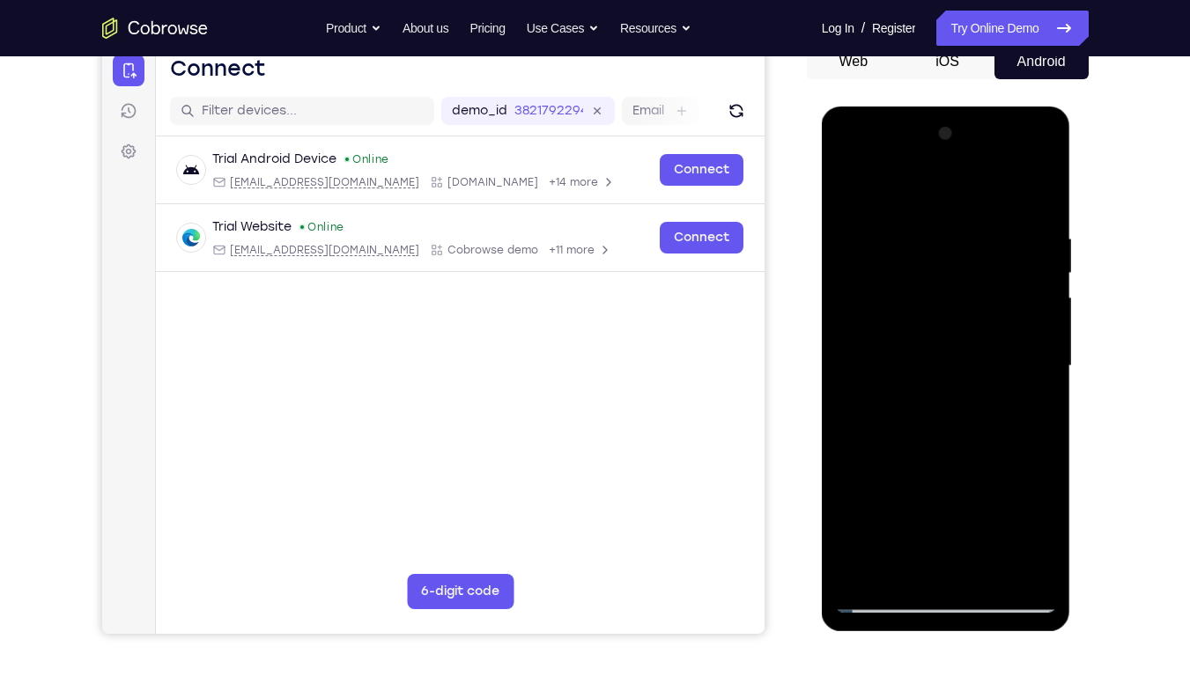
click at [1044, 334] on div at bounding box center [946, 366] width 222 height 493
click at [1044, 336] on div at bounding box center [946, 366] width 222 height 493
click at [847, 334] on div at bounding box center [946, 366] width 222 height 493
click at [1042, 336] on div at bounding box center [946, 366] width 222 height 493
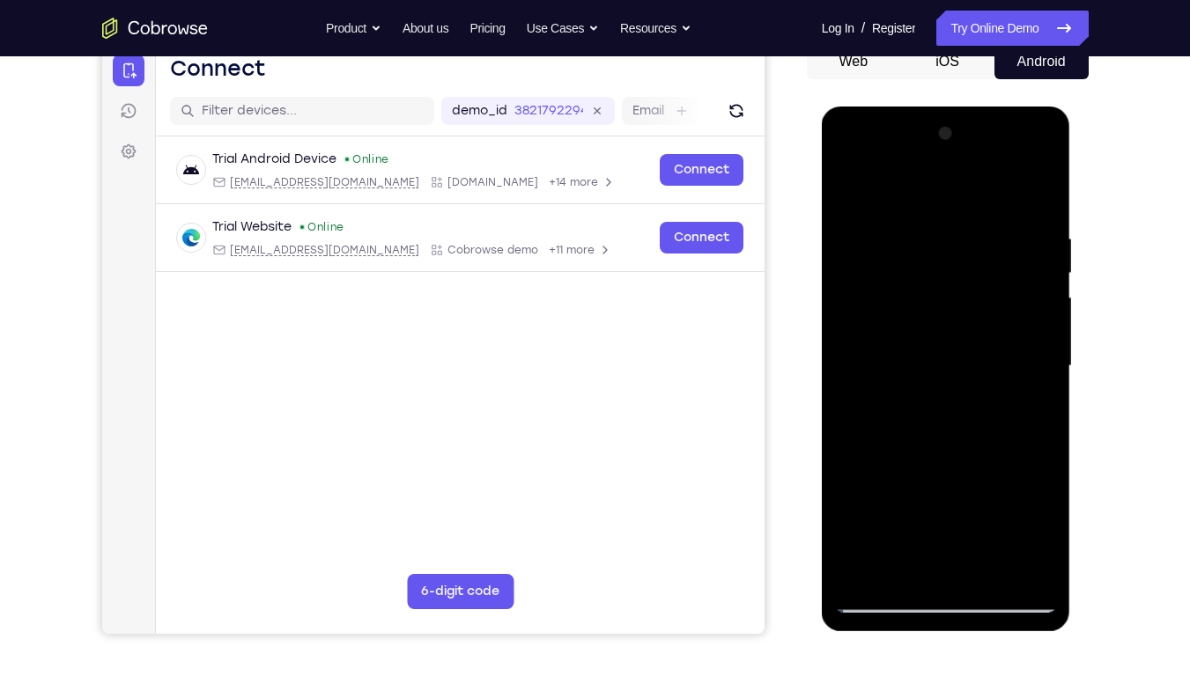
drag, startPoint x: 895, startPoint y: 424, endPoint x: 913, endPoint y: 210, distance: 214.8
click at [913, 210] on div at bounding box center [946, 366] width 222 height 493
drag, startPoint x: 957, startPoint y: 484, endPoint x: 993, endPoint y: 254, distance: 233.5
click at [993, 254] on div at bounding box center [946, 366] width 222 height 493
drag, startPoint x: 972, startPoint y: 472, endPoint x: 989, endPoint y: 258, distance: 214.8
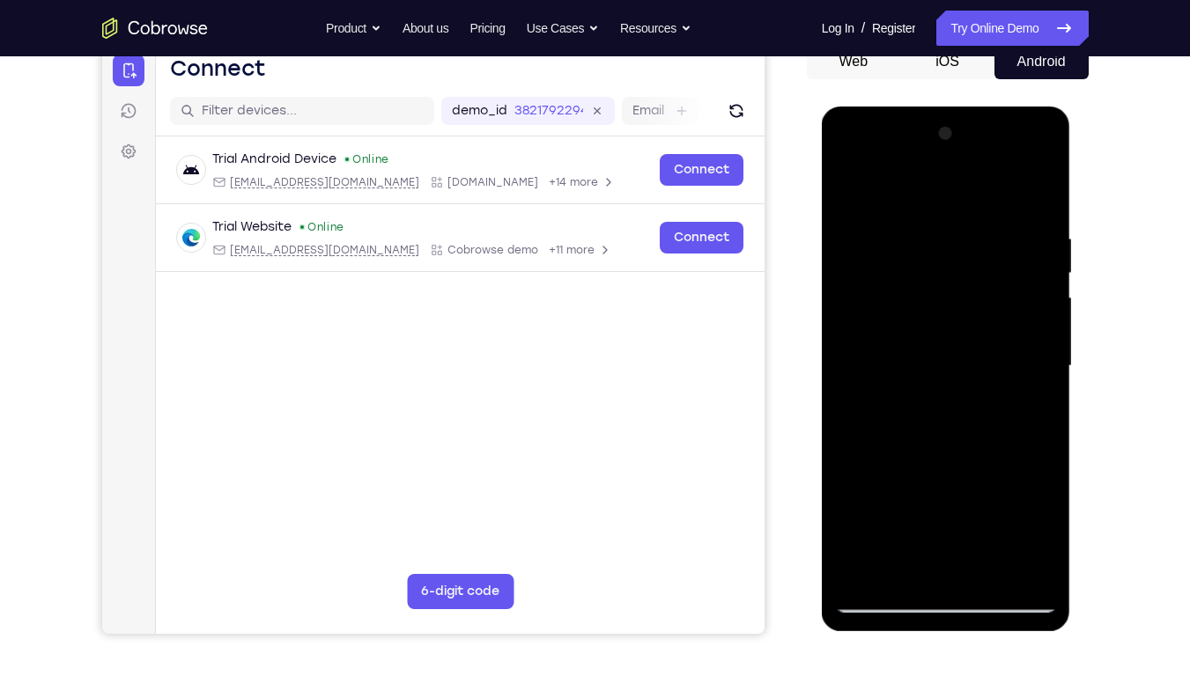
click at [989, 258] on div at bounding box center [946, 366] width 222 height 493
drag, startPoint x: 969, startPoint y: 467, endPoint x: 1000, endPoint y: 287, distance: 182.3
click at [1000, 287] on div at bounding box center [946, 366] width 222 height 493
click at [1042, 329] on div at bounding box center [946, 366] width 222 height 493
click at [1041, 330] on div at bounding box center [946, 366] width 222 height 493
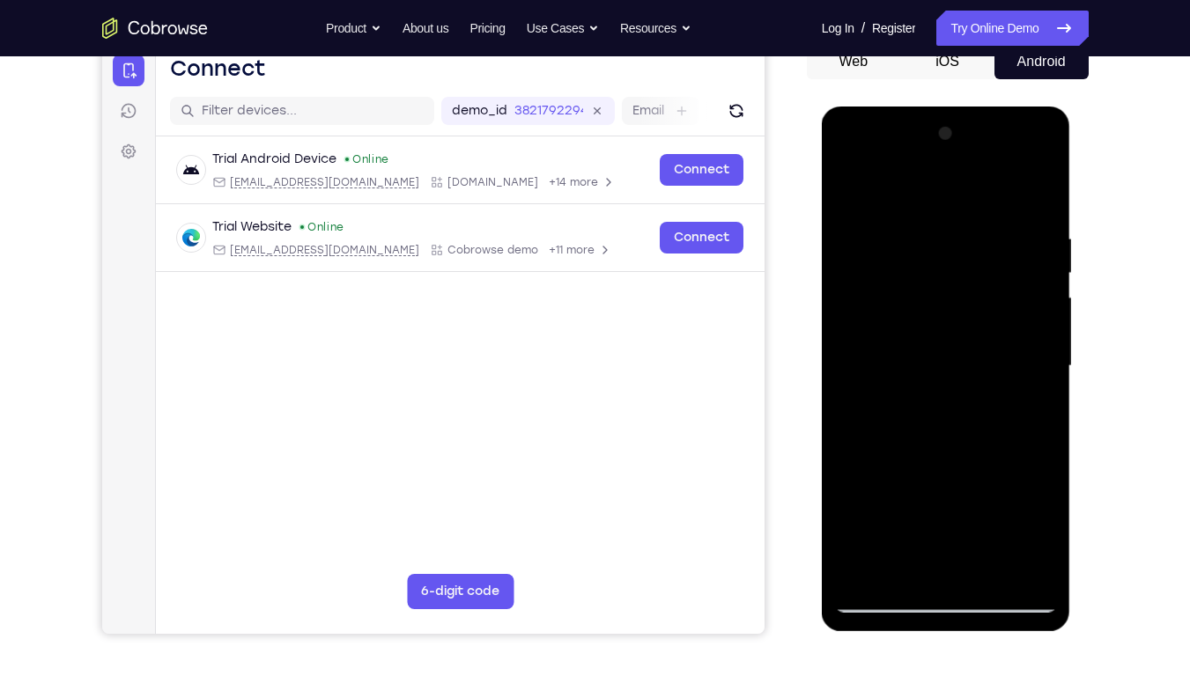
click at [1041, 330] on div at bounding box center [946, 366] width 222 height 493
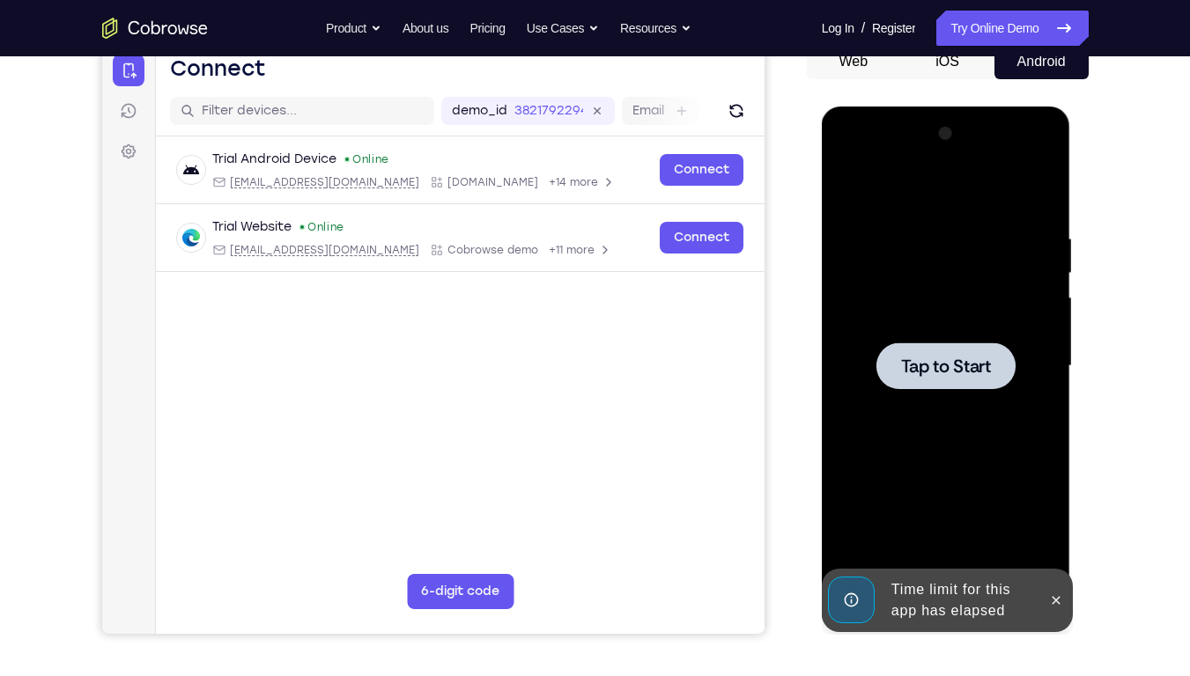
click at [960, 467] on div at bounding box center [946, 366] width 222 height 493
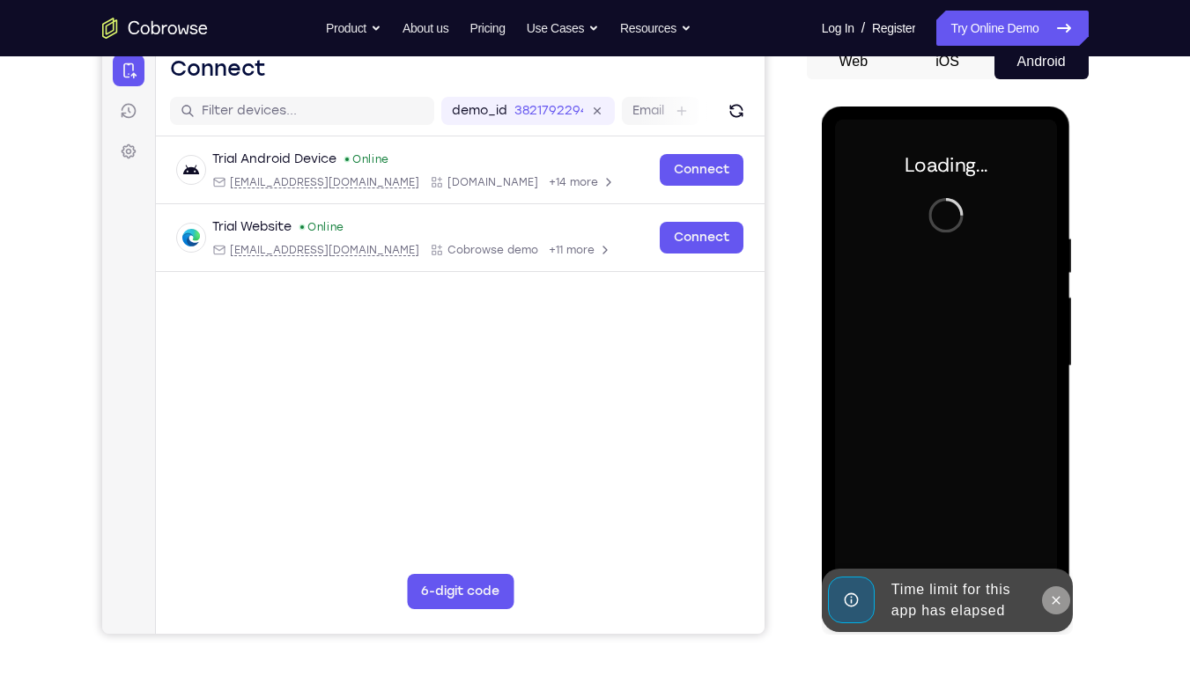
click at [1052, 514] on icon at bounding box center [1056, 601] width 14 height 14
